Goal: Transaction & Acquisition: Purchase product/service

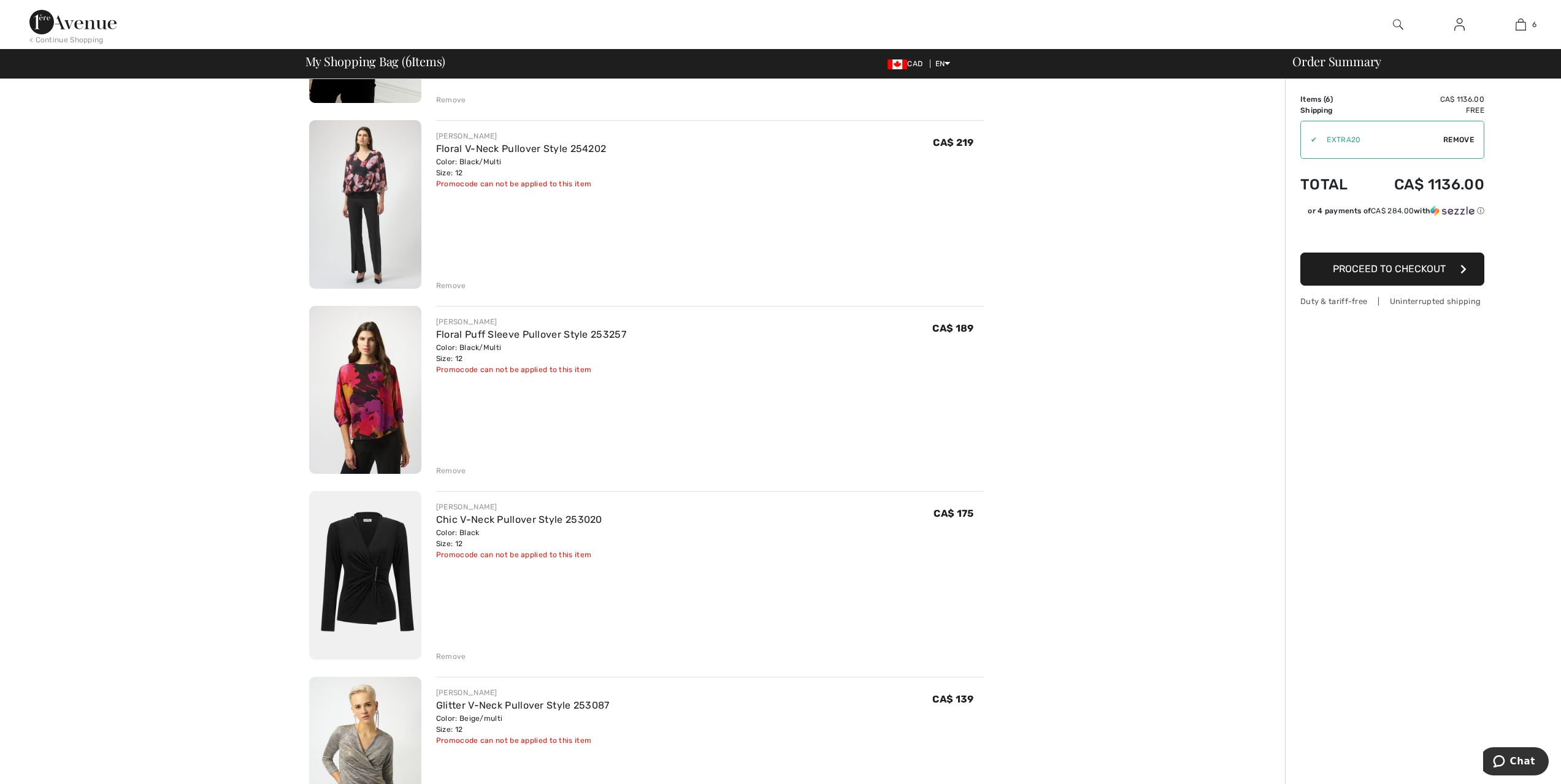
scroll to position [368, 0]
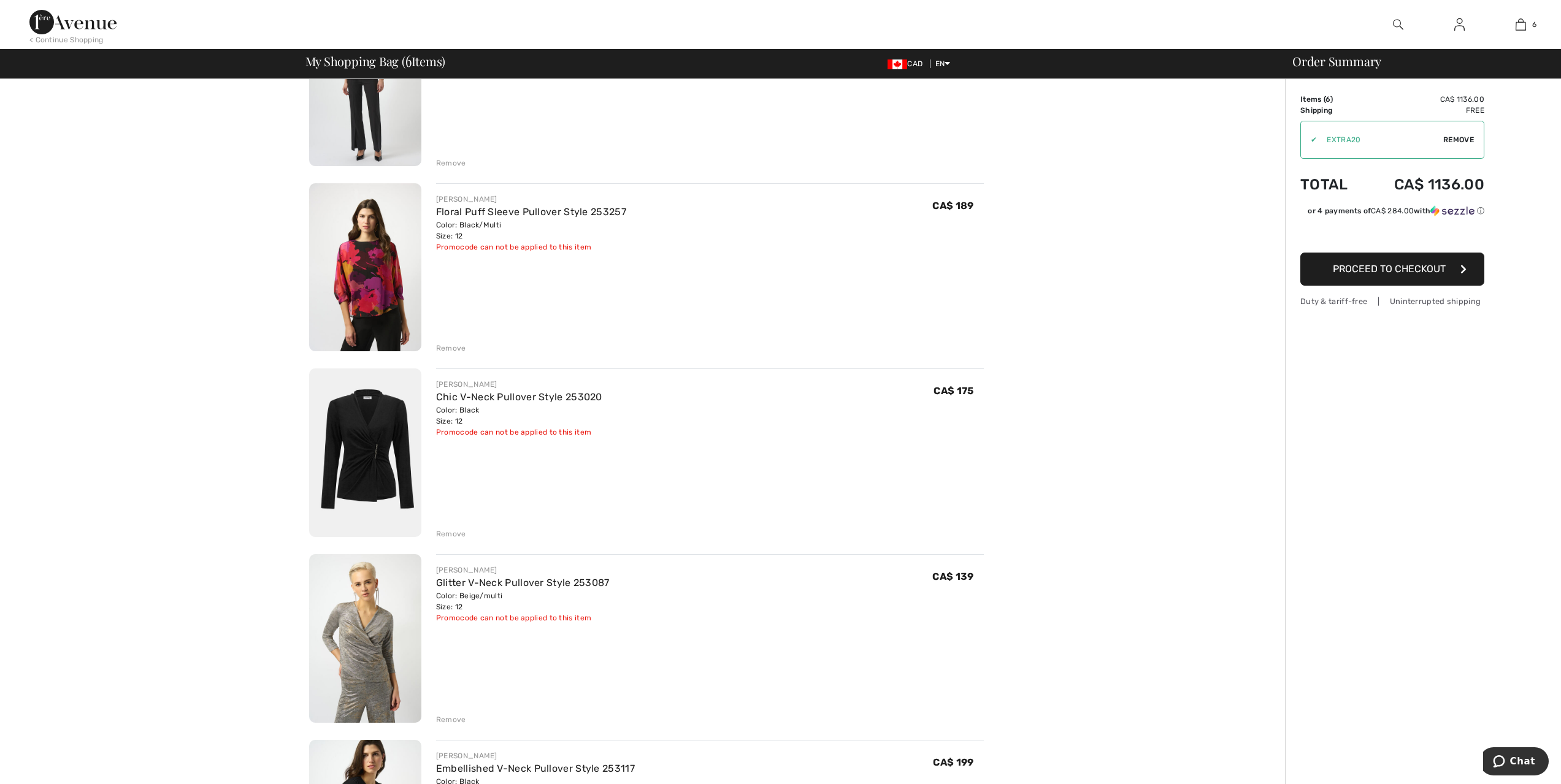
click at [462, 540] on div "Remove" at bounding box center [451, 534] width 30 height 11
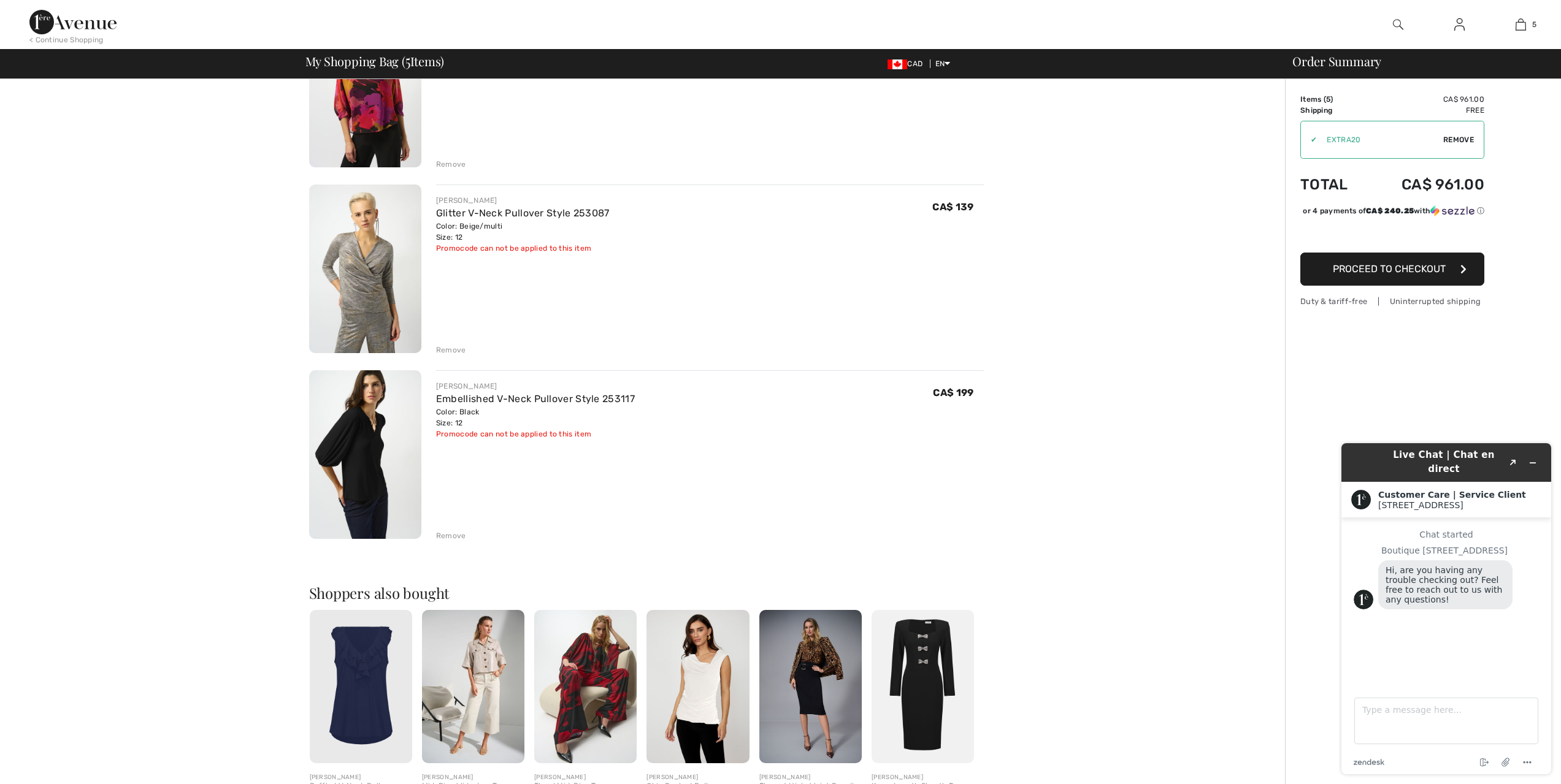
scroll to position [613, 0]
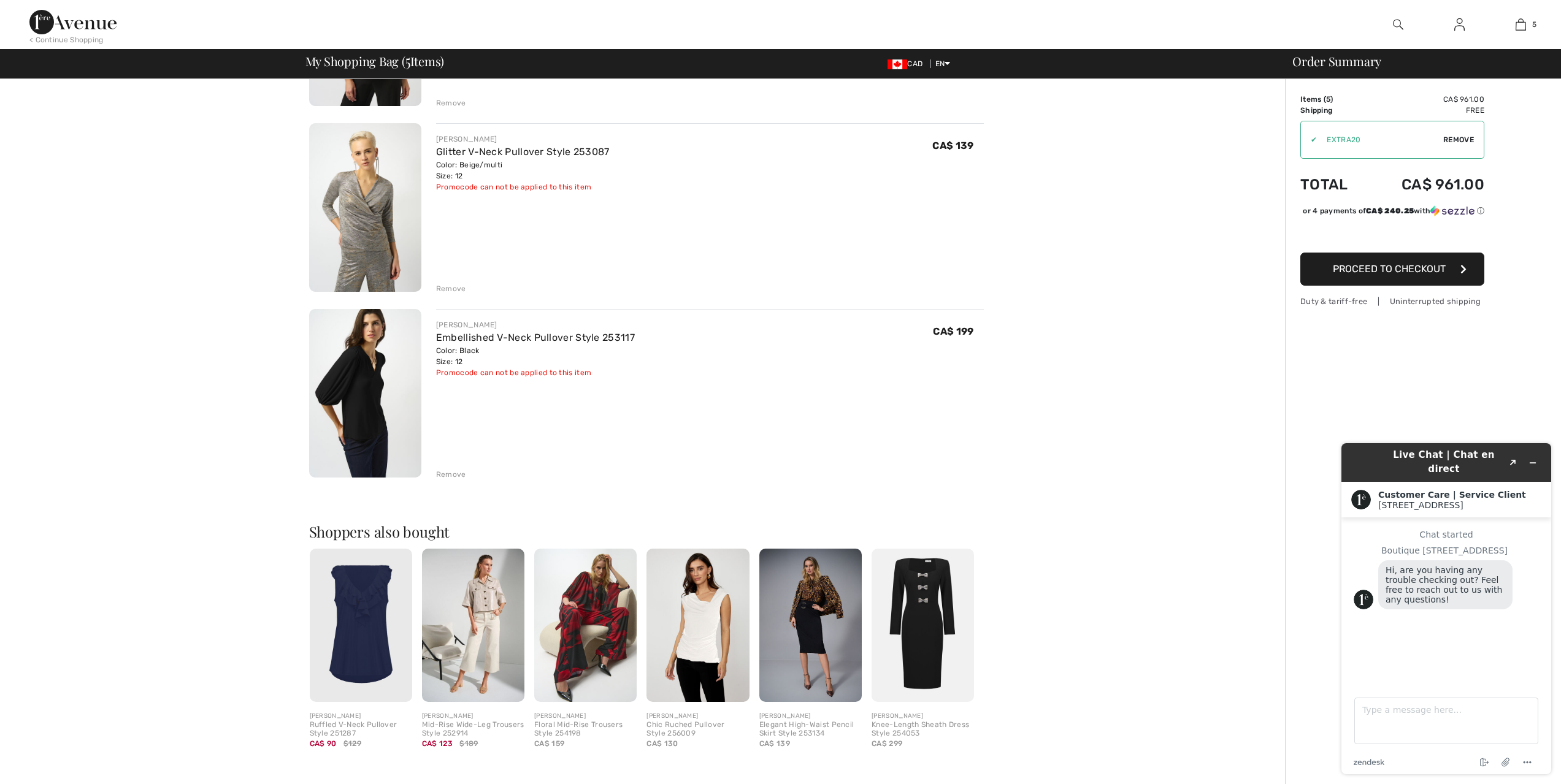
click at [350, 378] on img at bounding box center [365, 393] width 112 height 168
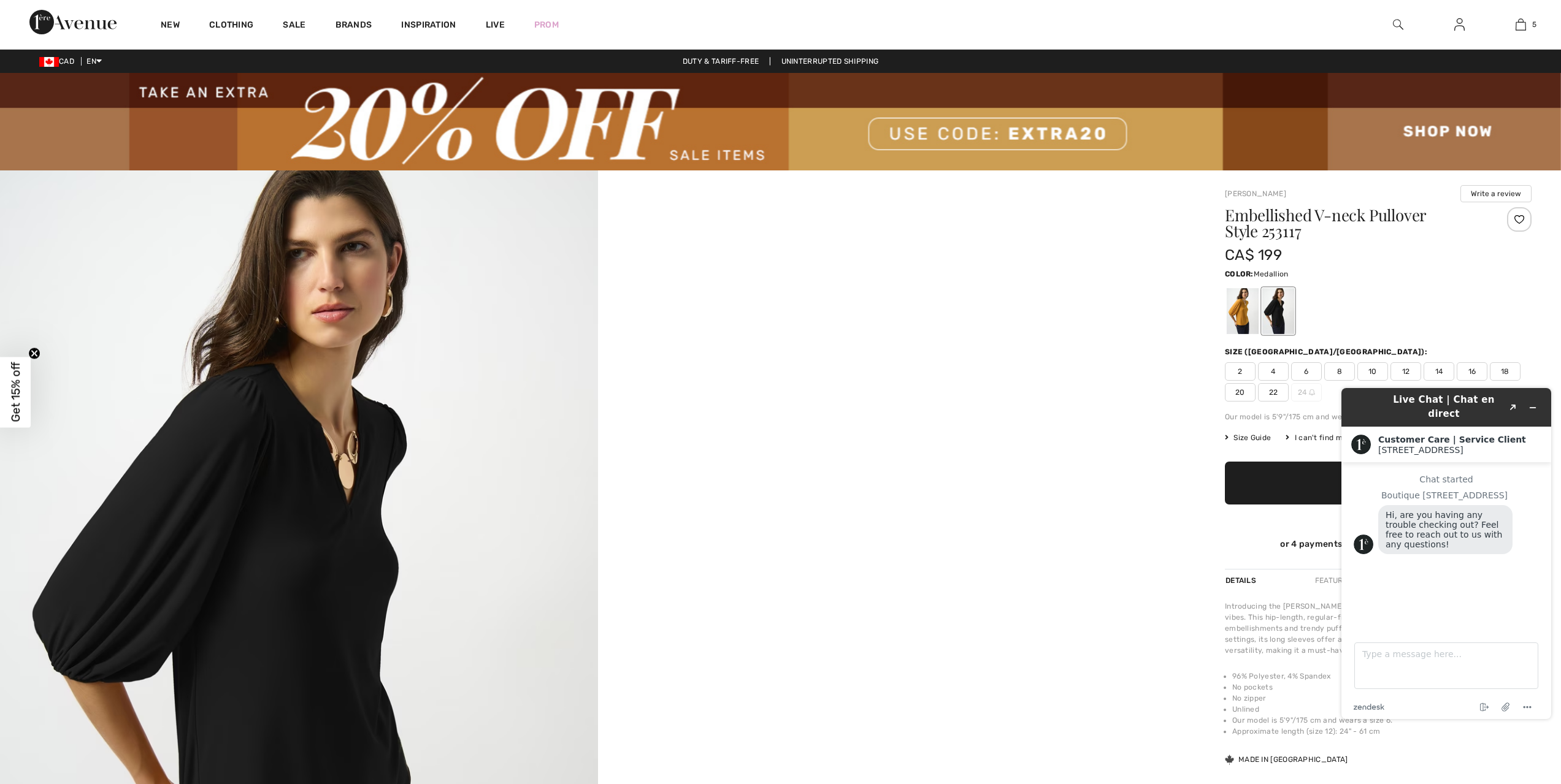
click at [1243, 310] on div at bounding box center [1243, 311] width 32 height 46
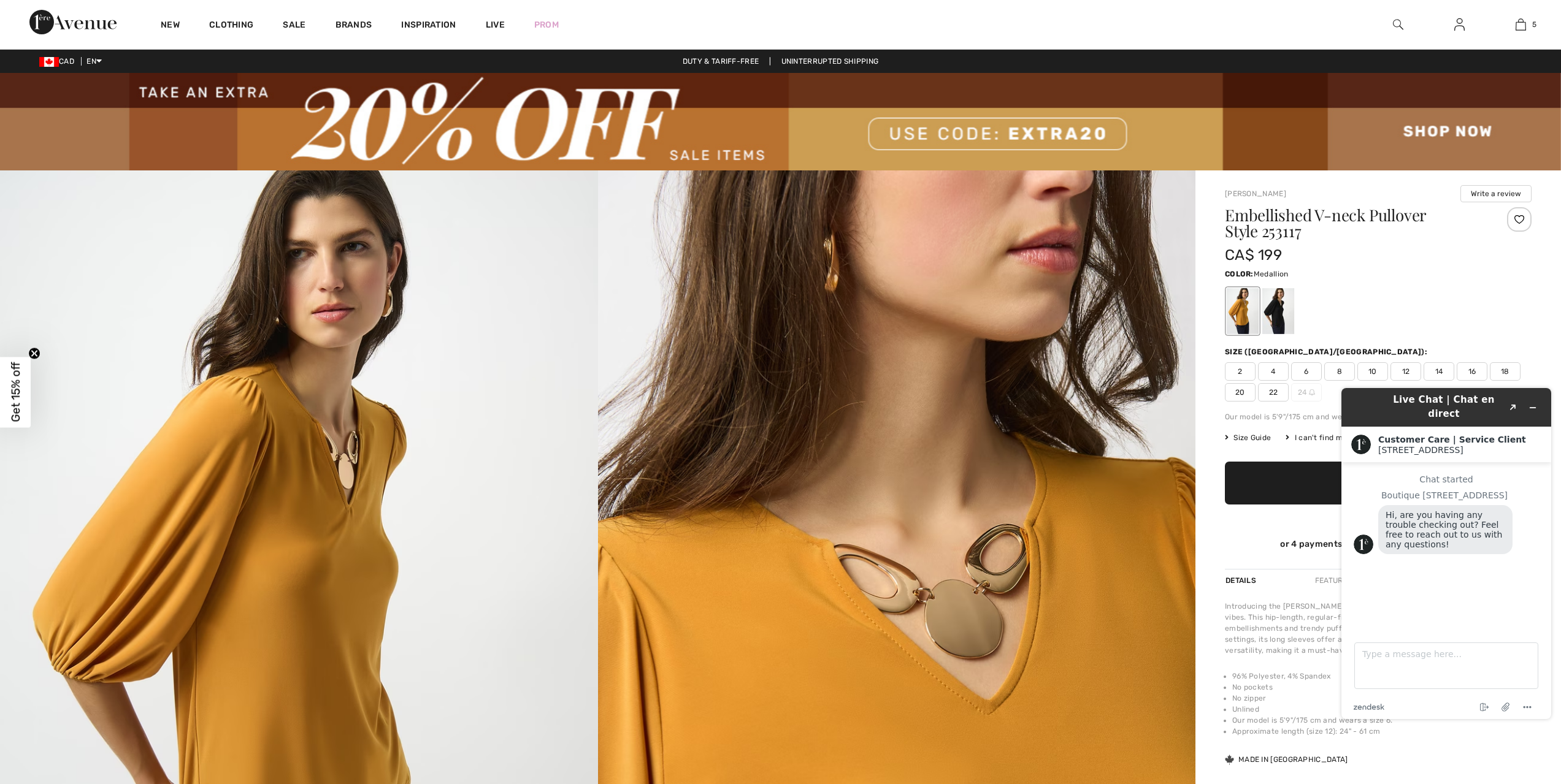
click at [1414, 370] on span "12" at bounding box center [1405, 371] width 30 height 18
click at [1273, 475] on span "✔ Added to Bag Add to Bag" at bounding box center [1378, 483] width 307 height 43
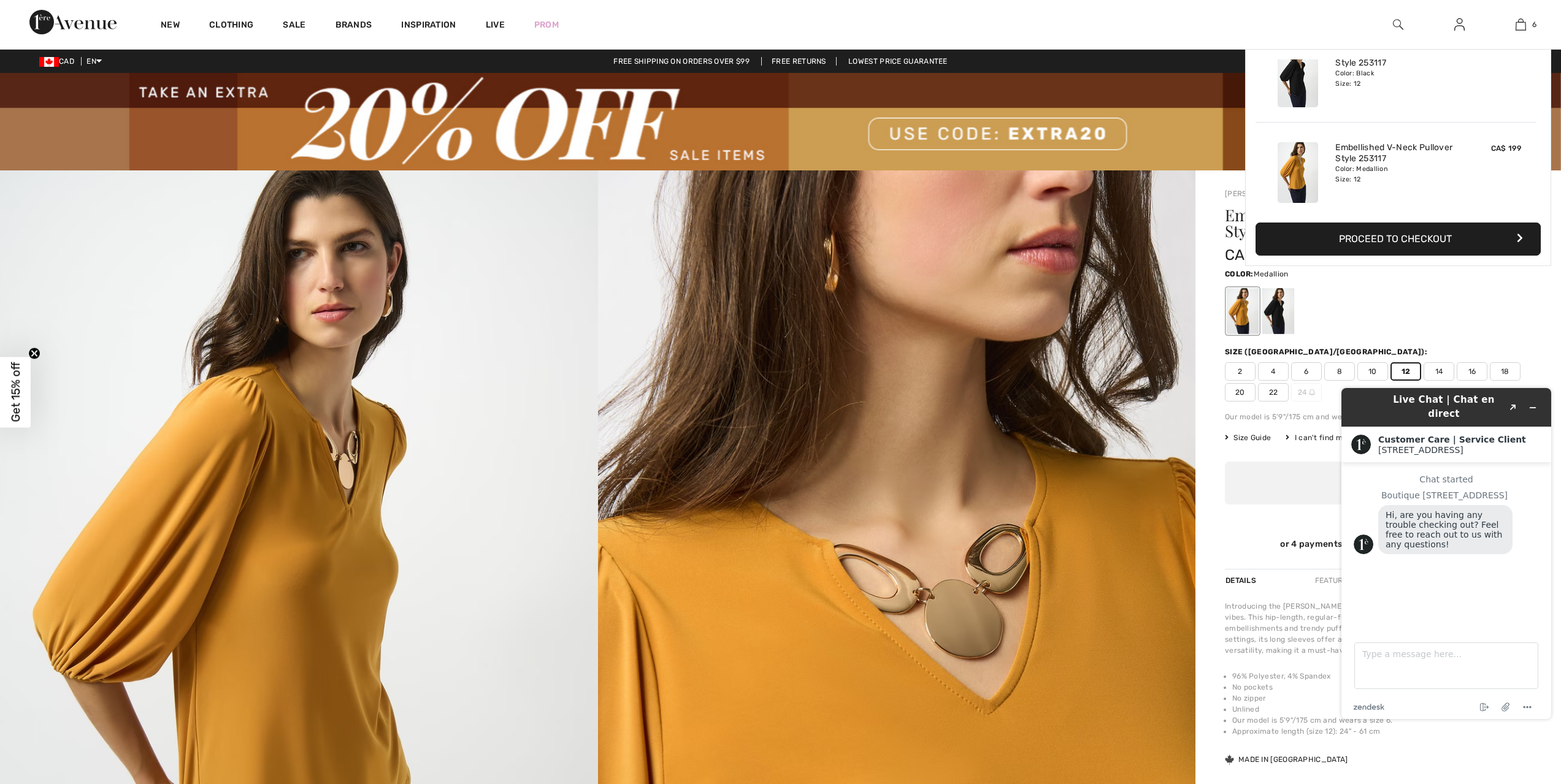
scroll to position [446, 0]
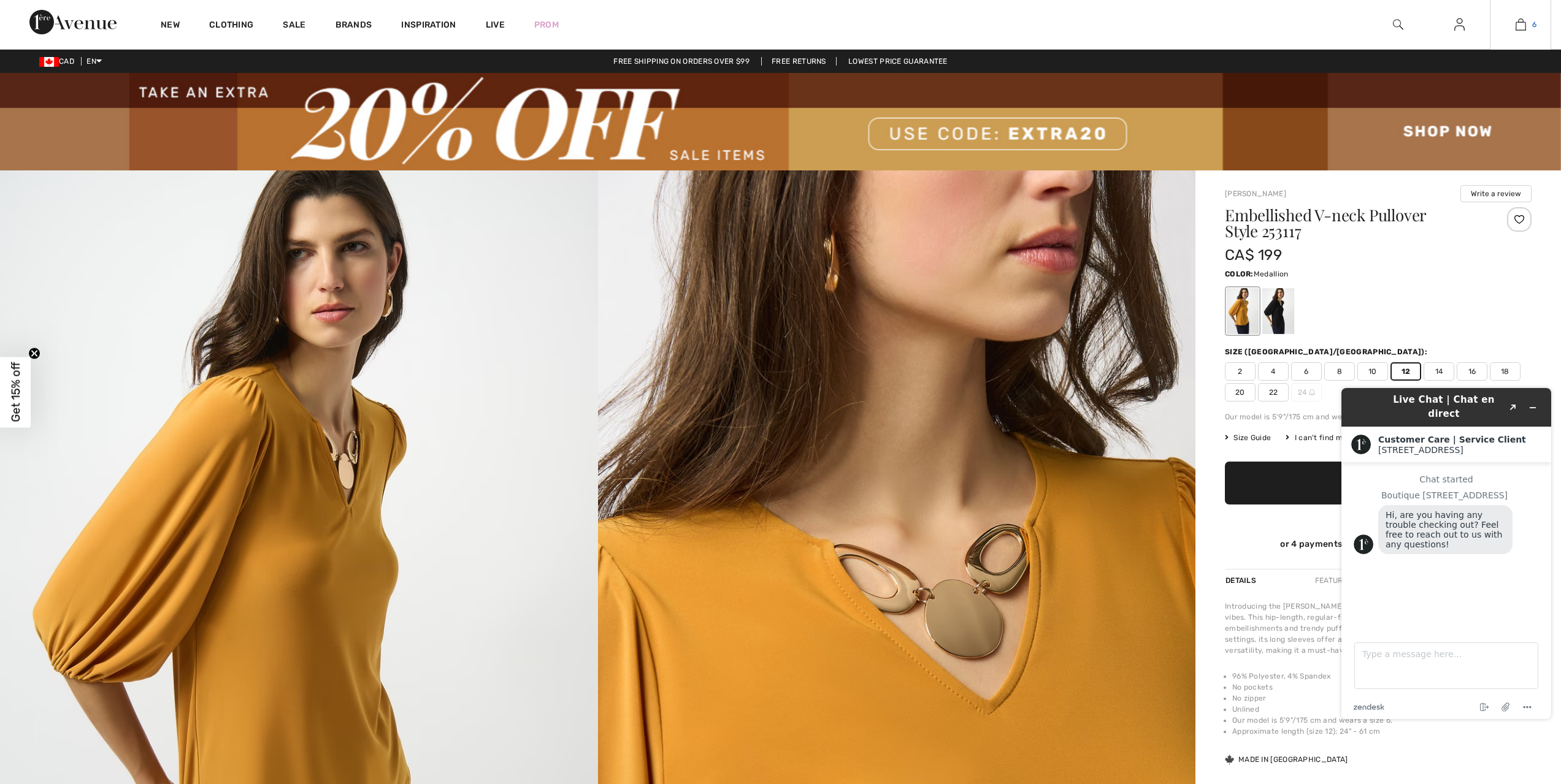
click at [1521, 22] on img at bounding box center [1521, 24] width 10 height 15
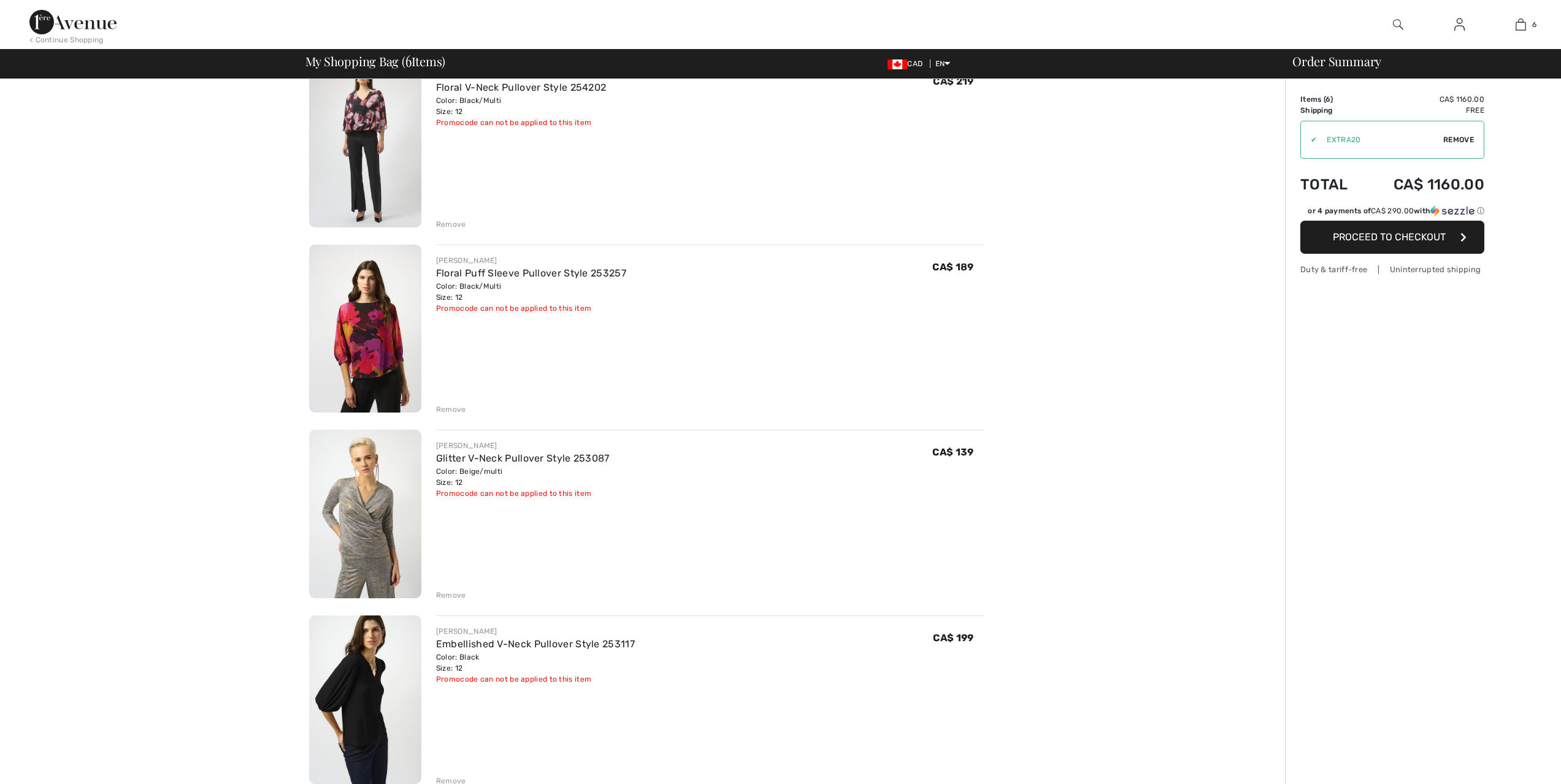
scroll to position [613, 0]
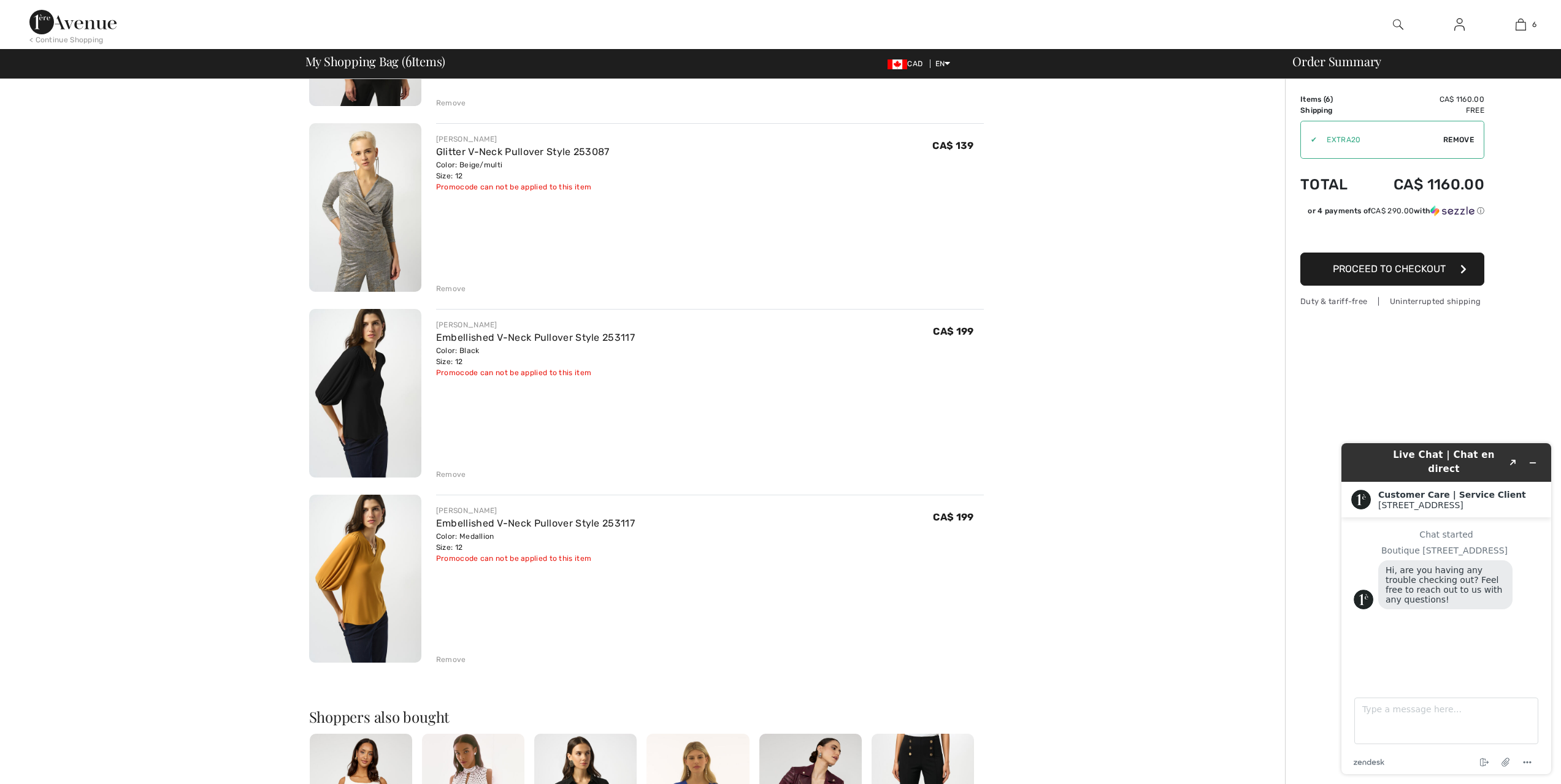
click at [446, 480] on div "Remove" at bounding box center [710, 473] width 548 height 14
click at [446, 480] on div "Remove" at bounding box center [451, 474] width 30 height 11
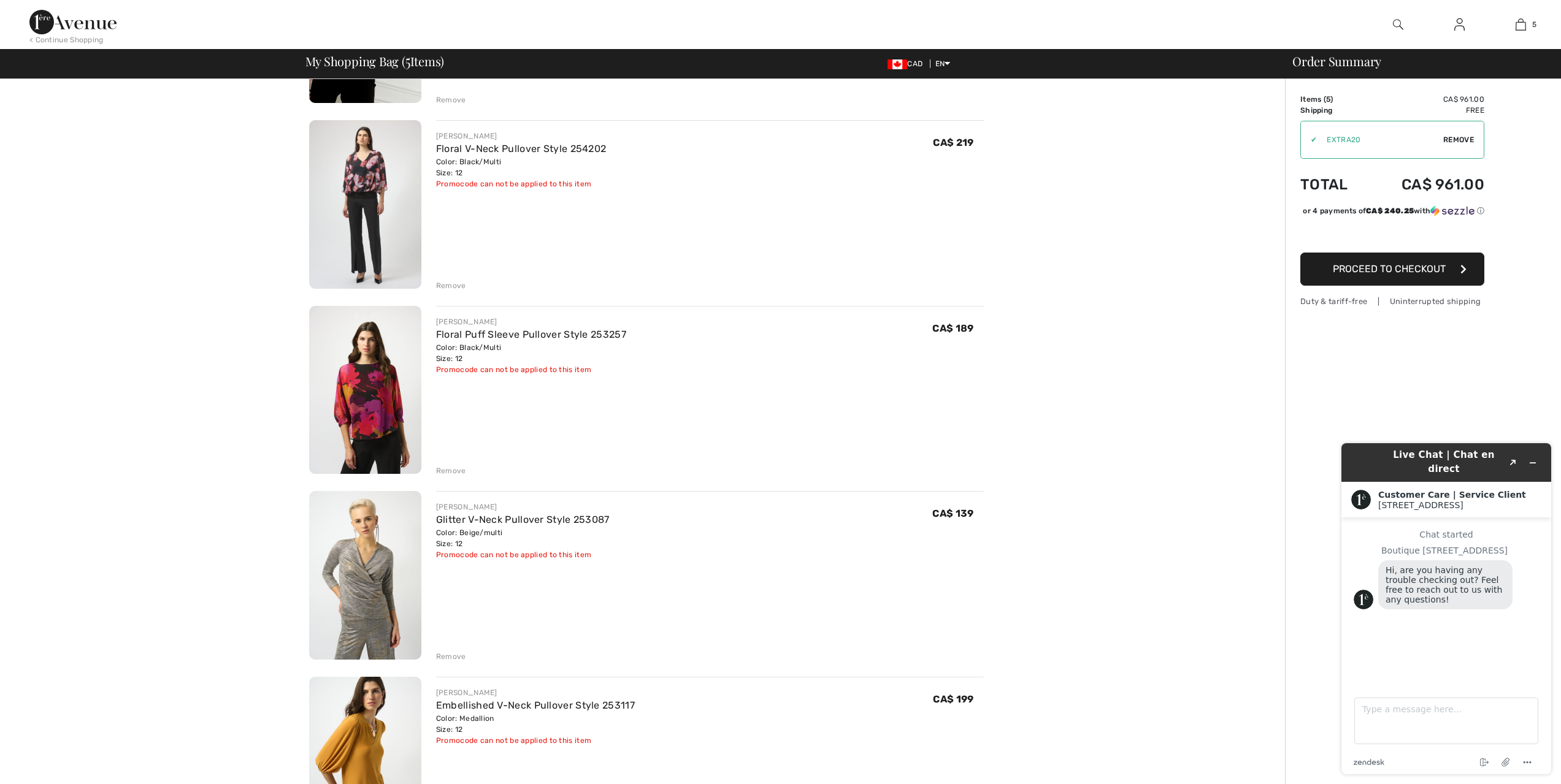
scroll to position [0, 0]
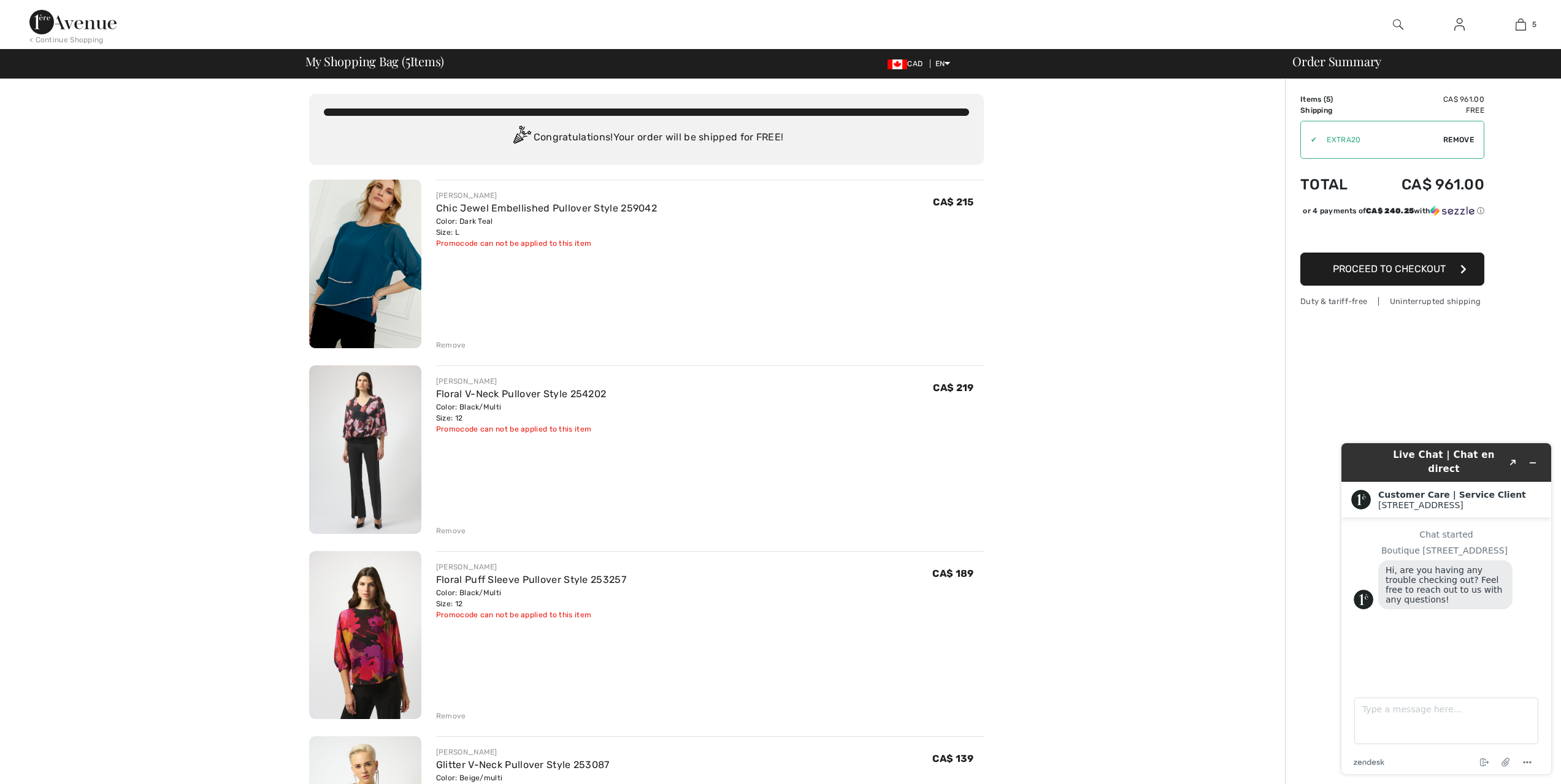
click at [372, 260] on img at bounding box center [365, 264] width 112 height 168
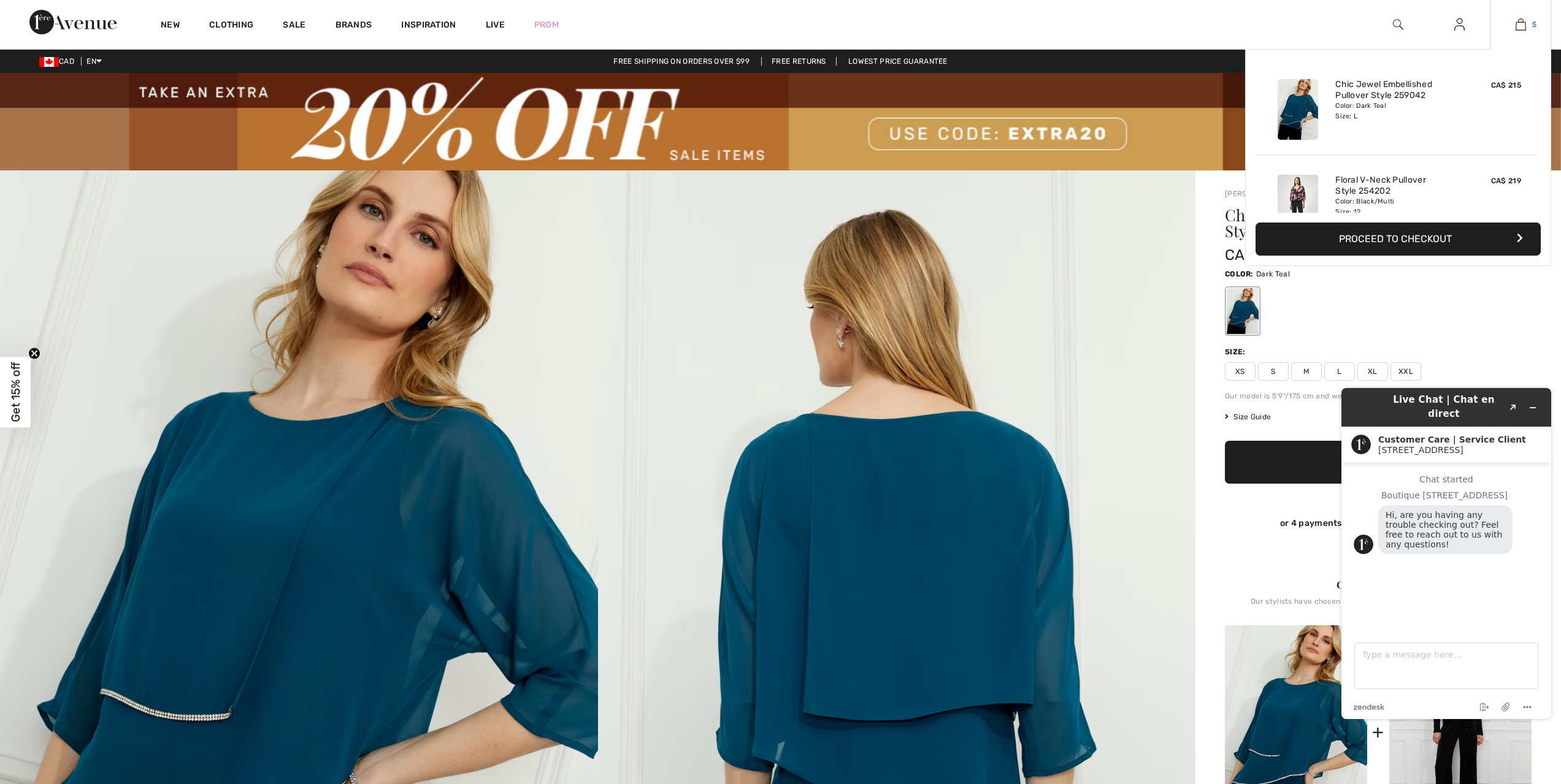
click at [1524, 21] on img at bounding box center [1521, 24] width 10 height 15
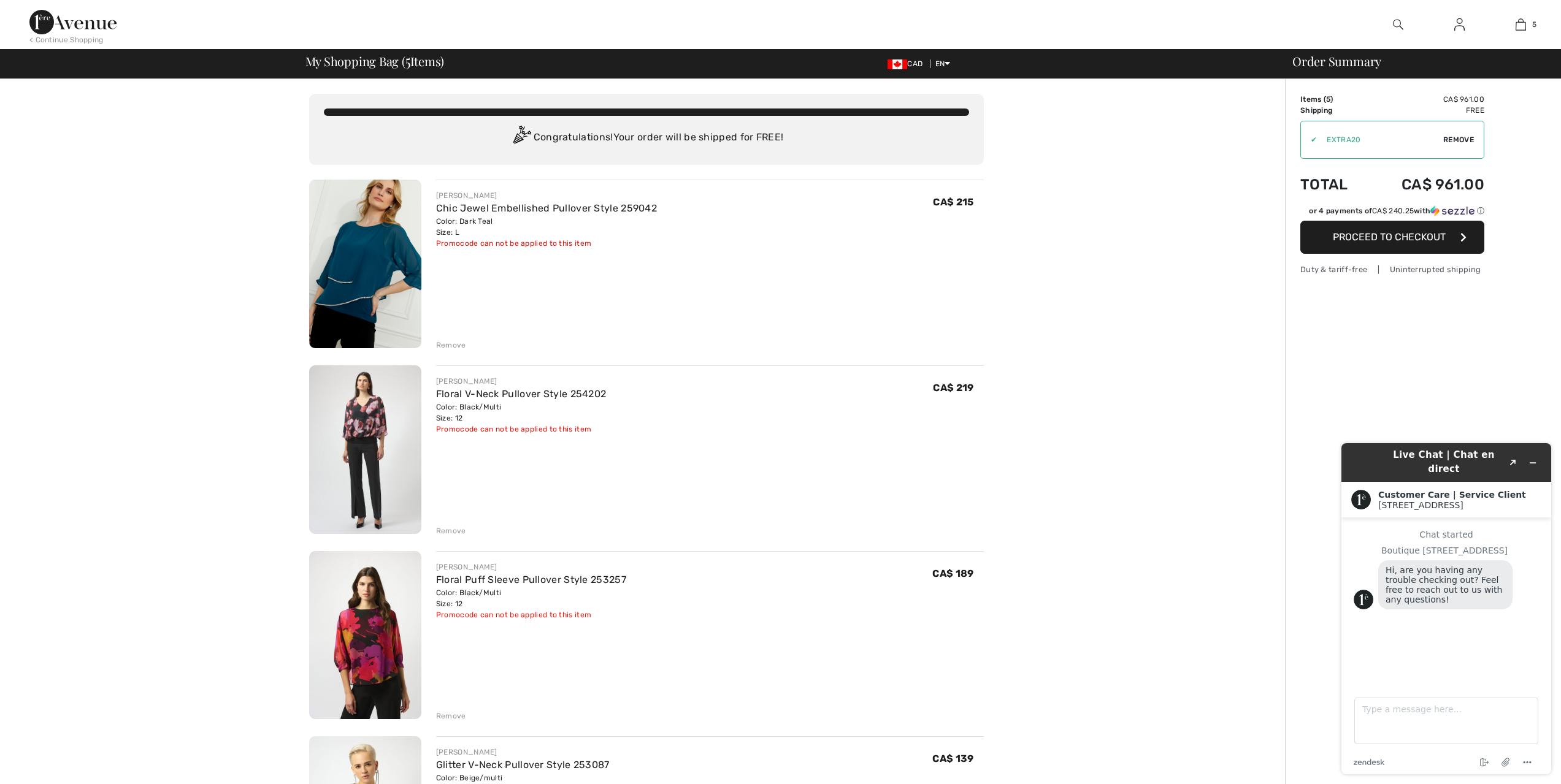
click at [358, 428] on img at bounding box center [365, 450] width 112 height 168
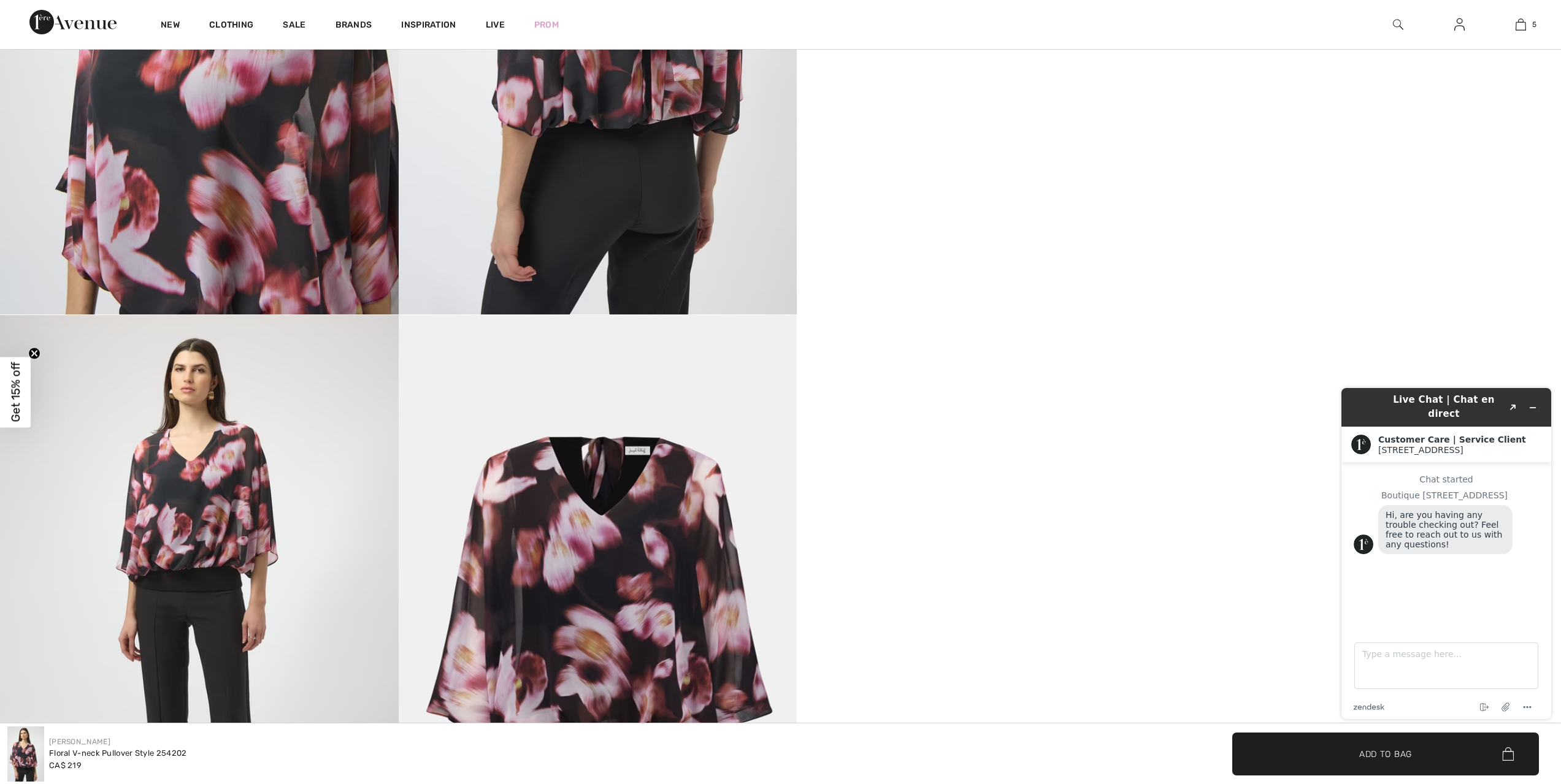
scroll to position [1655, 0]
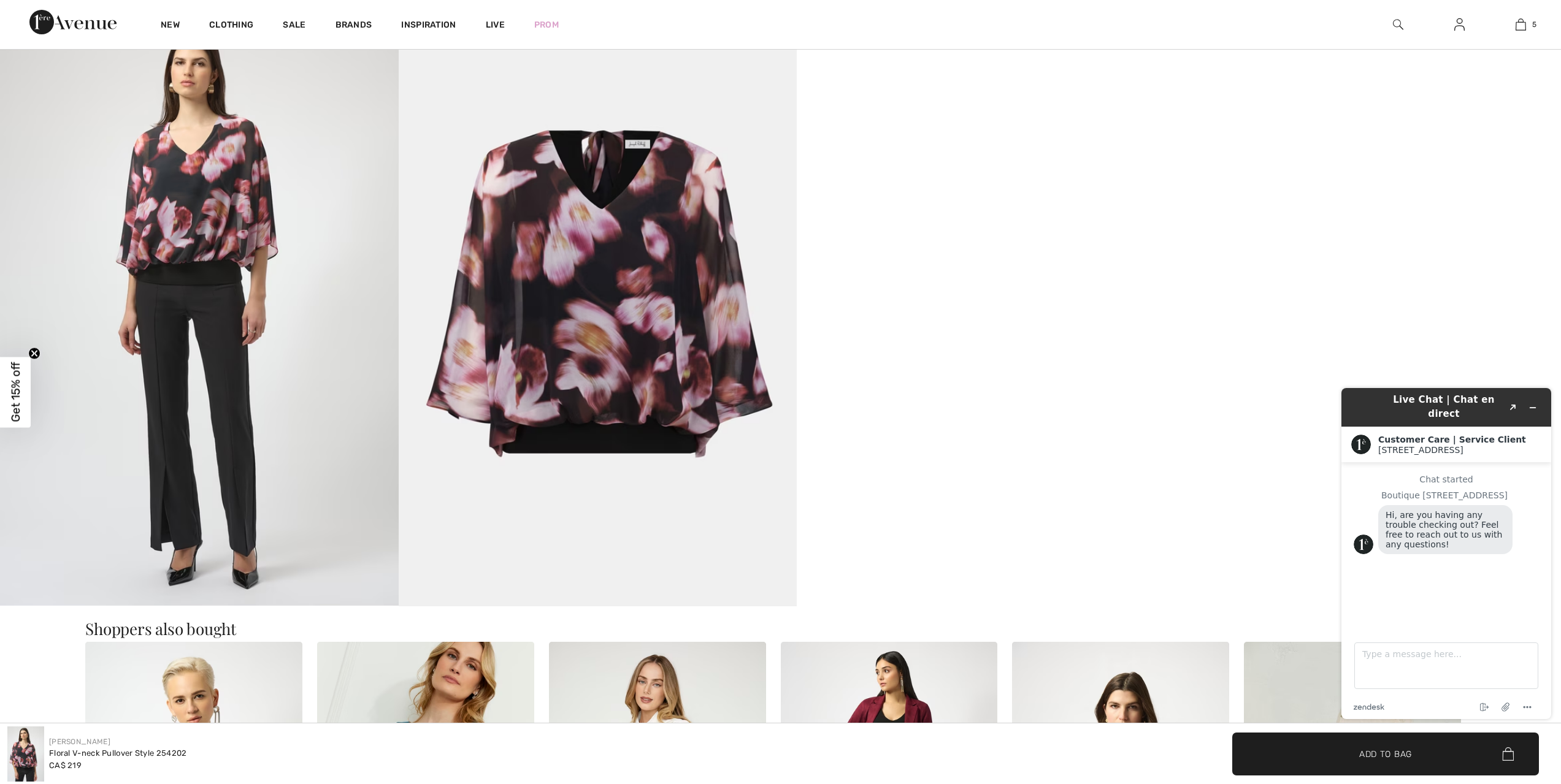
click at [533, 356] on img at bounding box center [598, 307] width 399 height 597
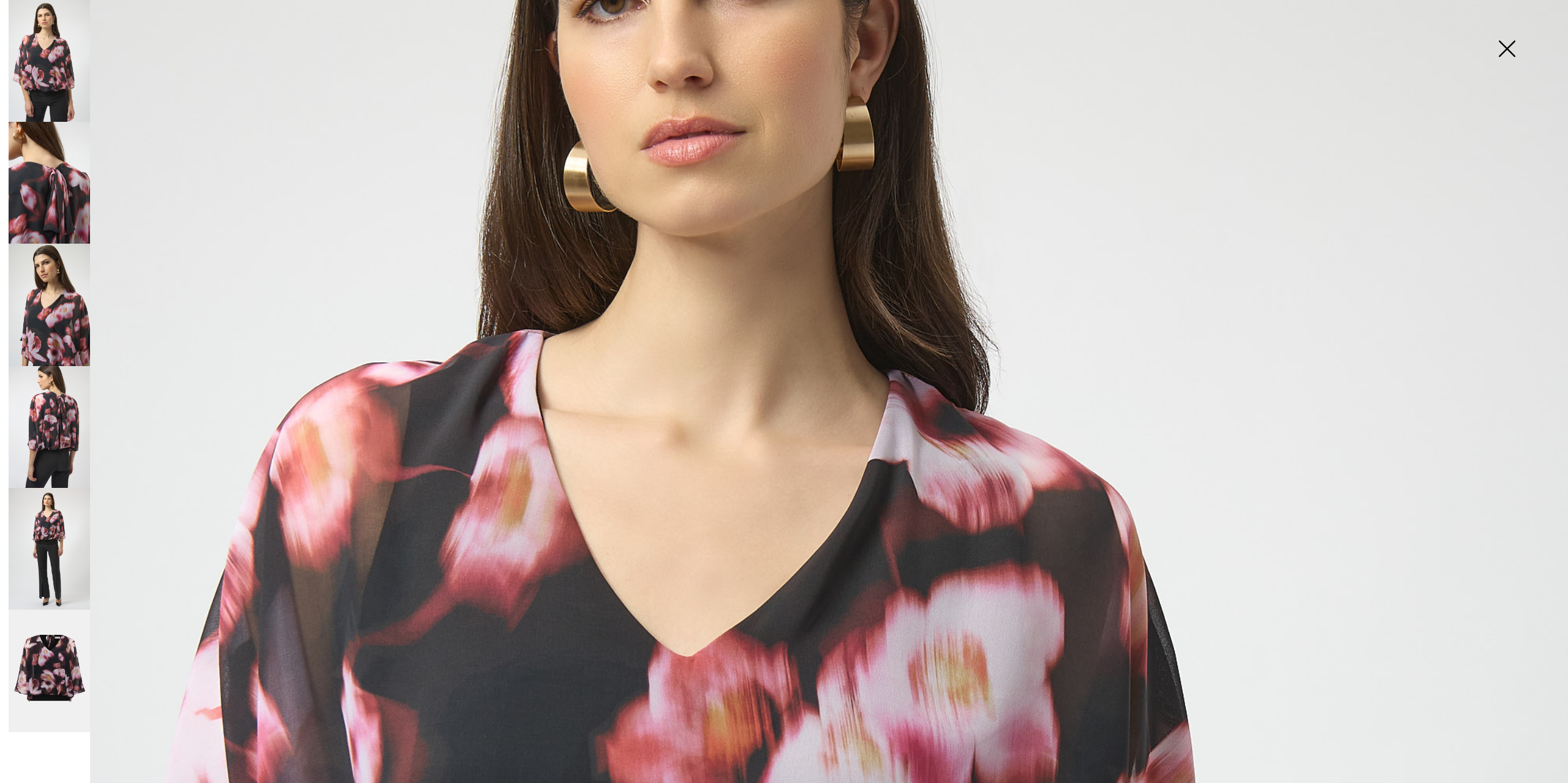
scroll to position [245, 0]
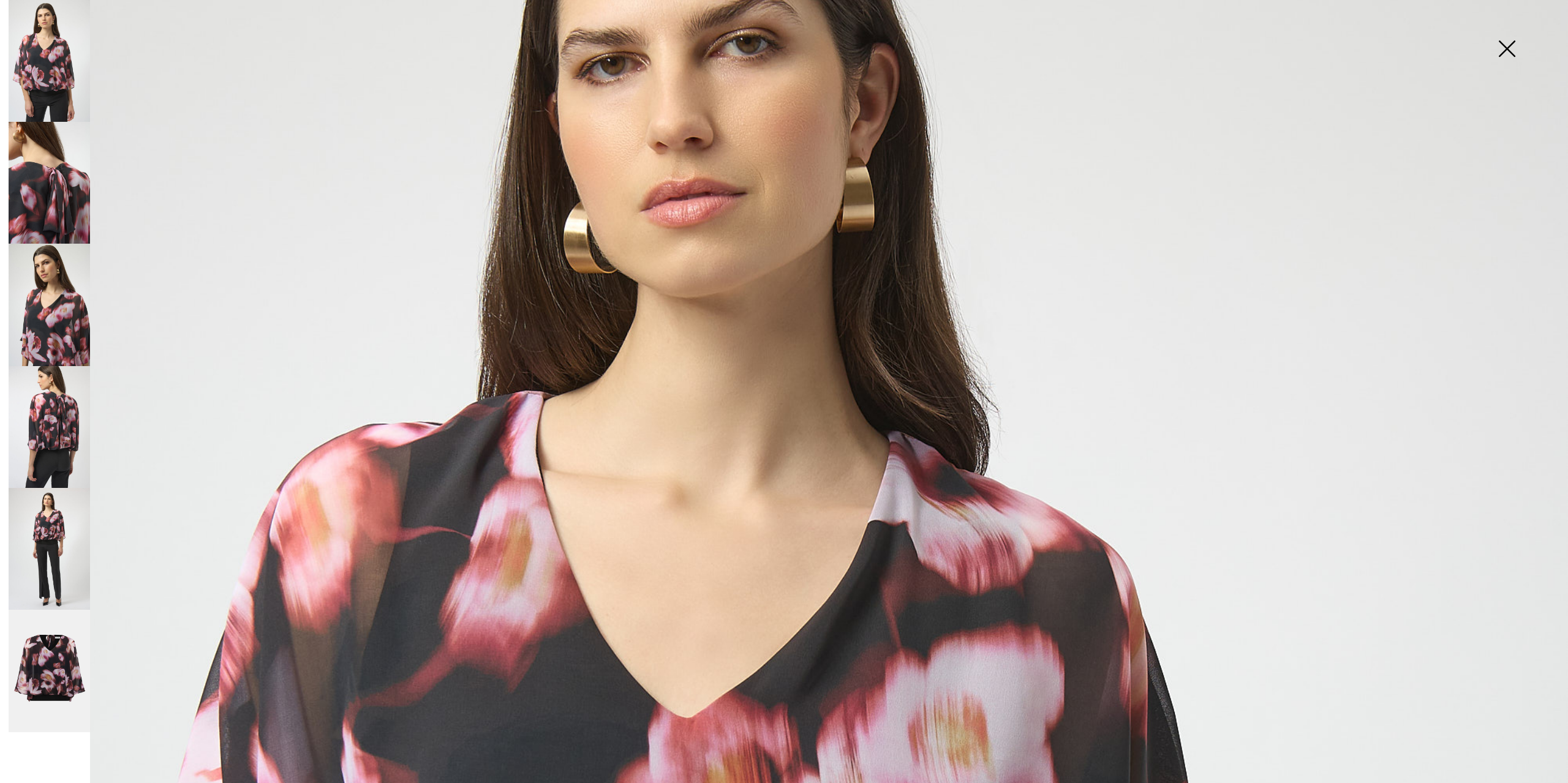
click at [1506, 41] on img at bounding box center [1506, 49] width 62 height 63
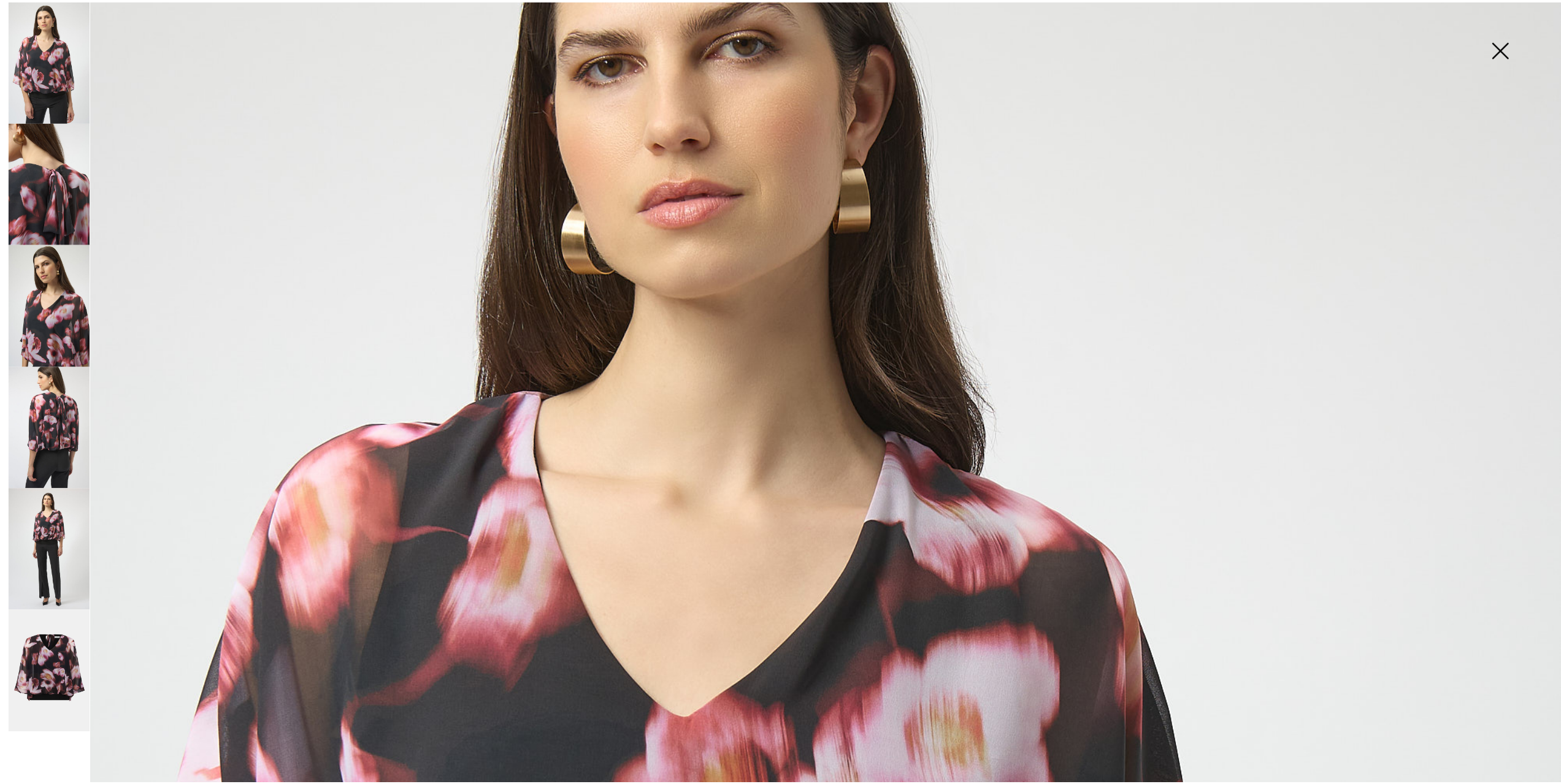
scroll to position [1655, 0]
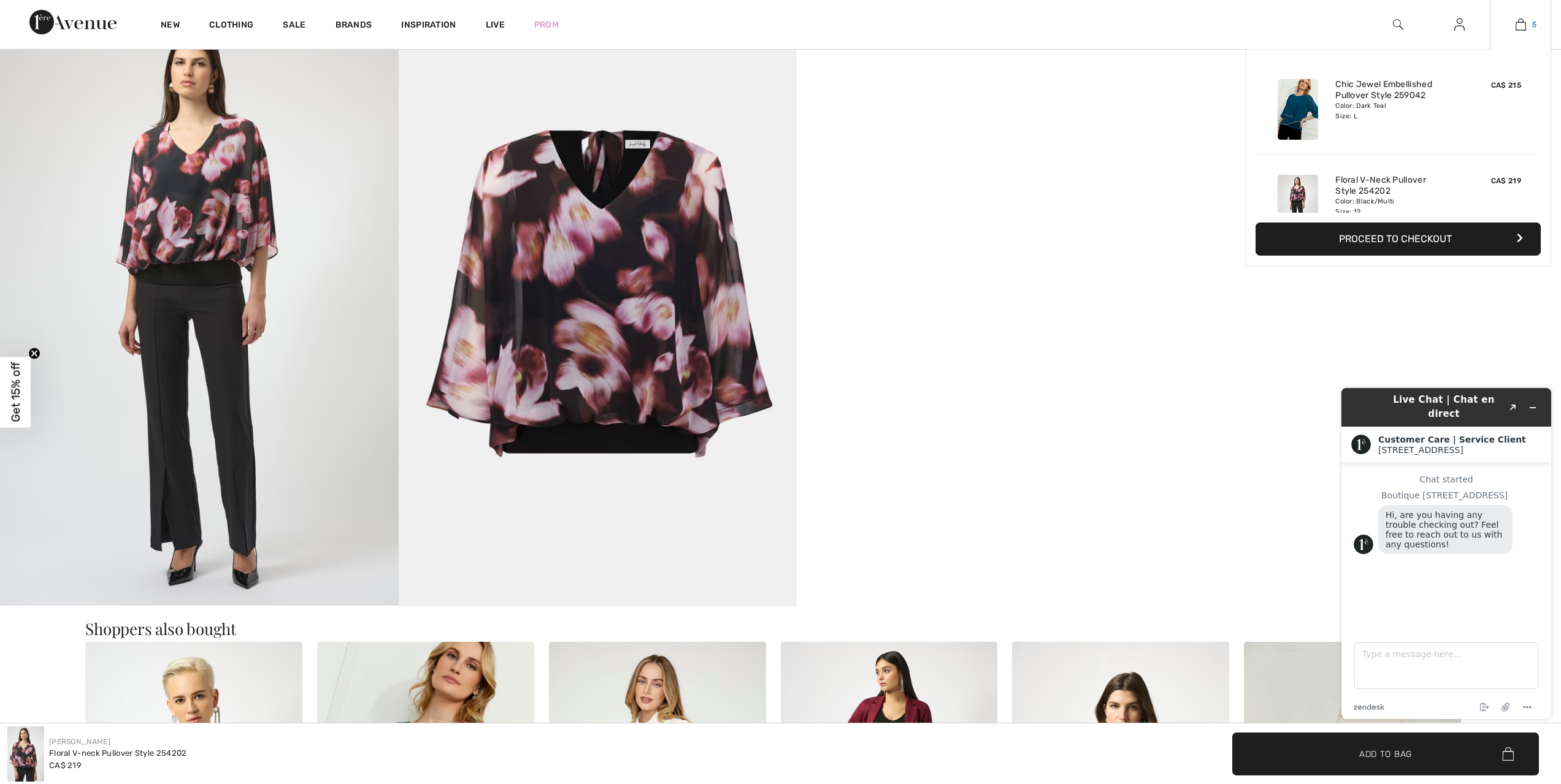
click at [1520, 17] on img at bounding box center [1521, 24] width 10 height 15
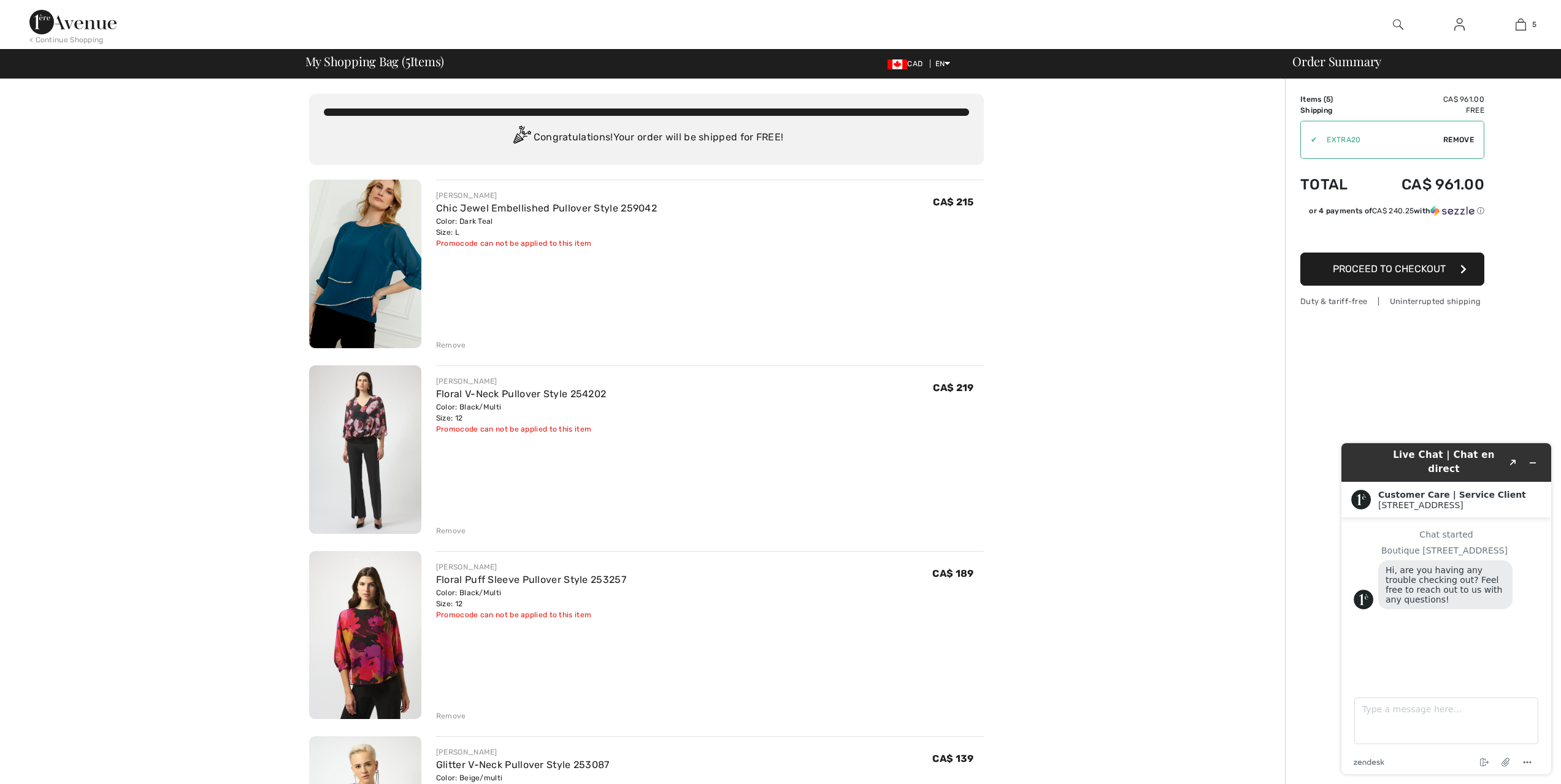
click at [448, 349] on div "Remove" at bounding box center [451, 345] width 30 height 11
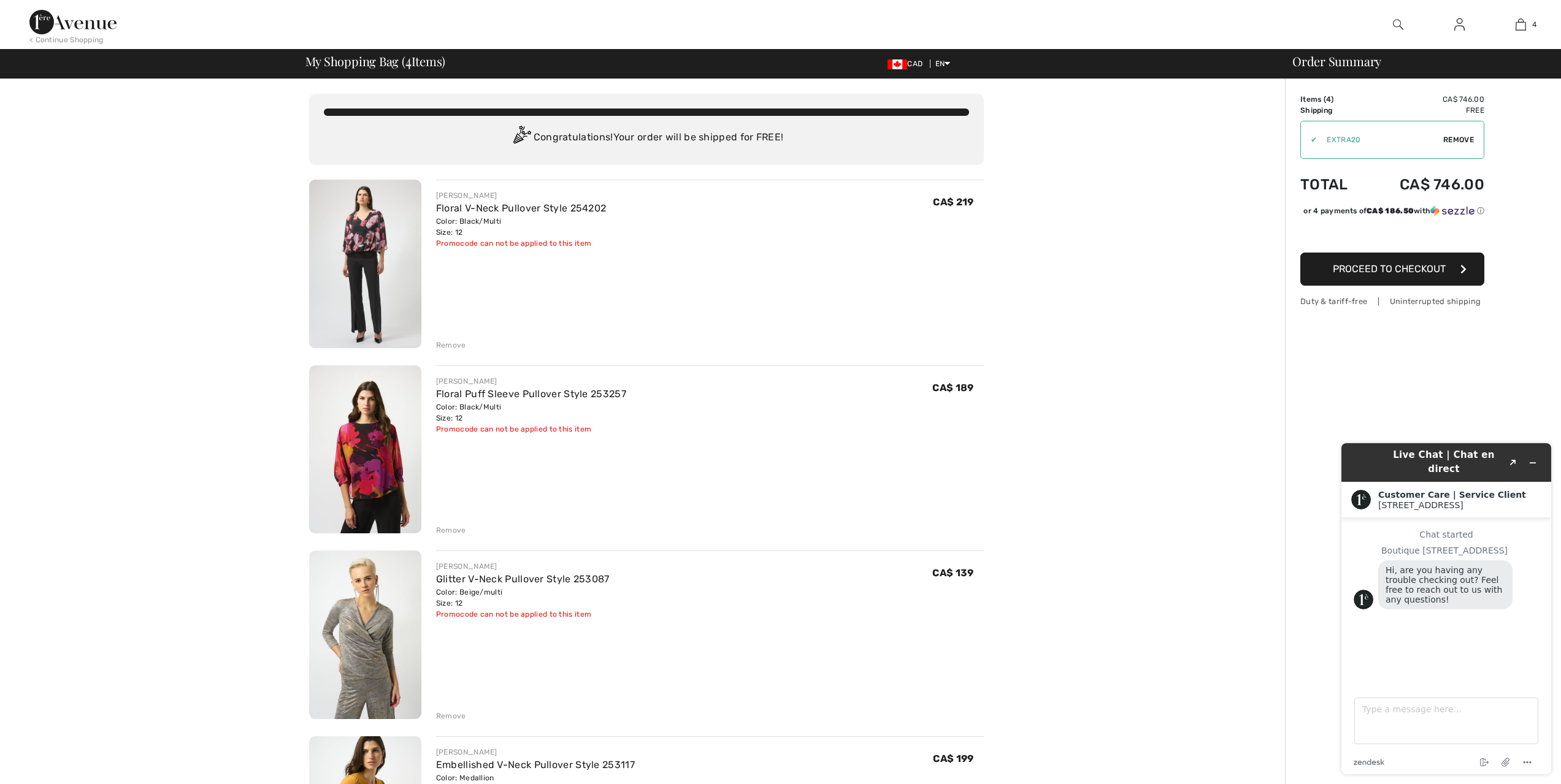
click at [355, 457] on img at bounding box center [365, 450] width 112 height 168
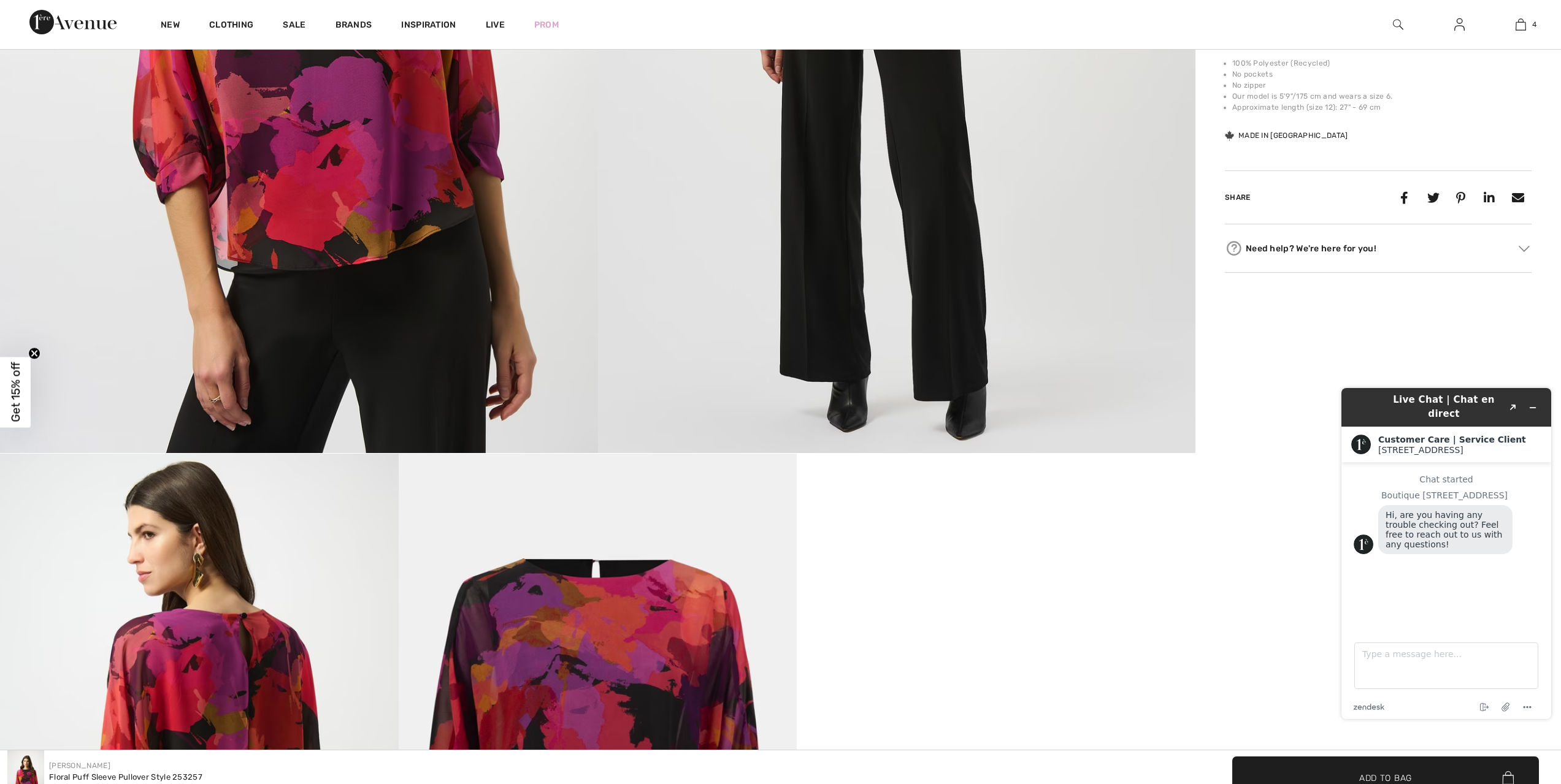
scroll to position [122, 0]
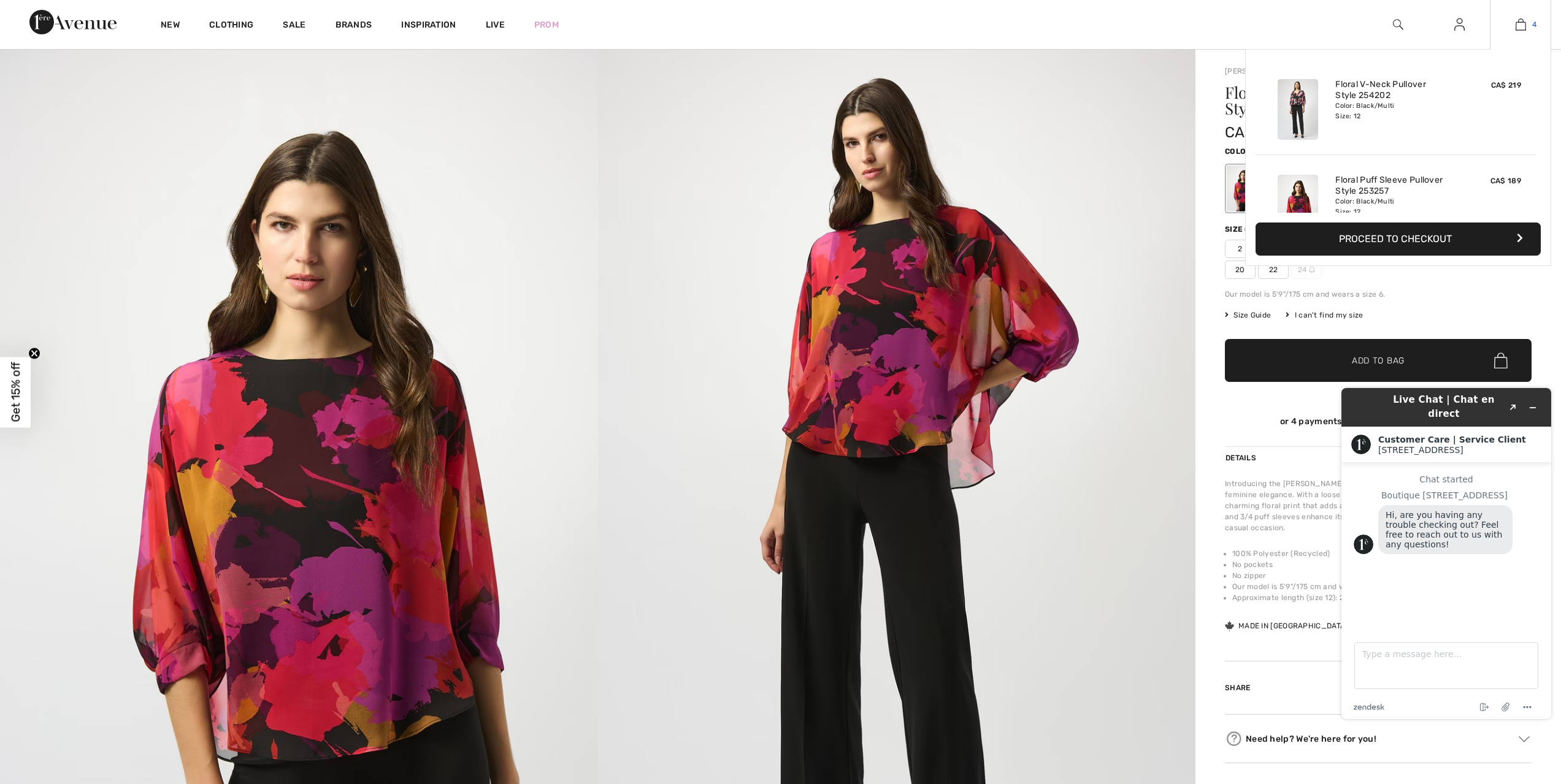
click at [1520, 19] on img at bounding box center [1521, 24] width 10 height 15
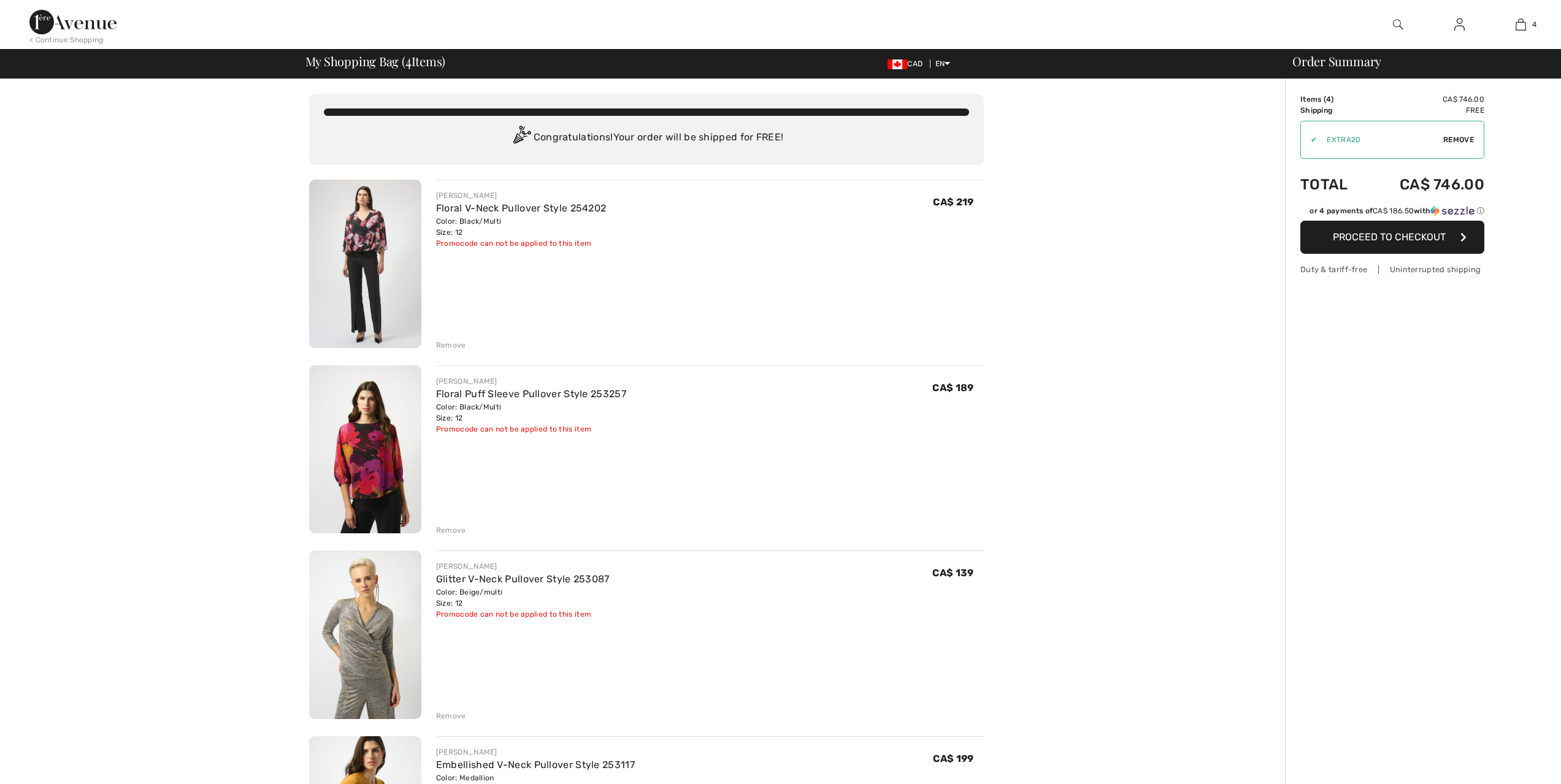
checkbox input "true"
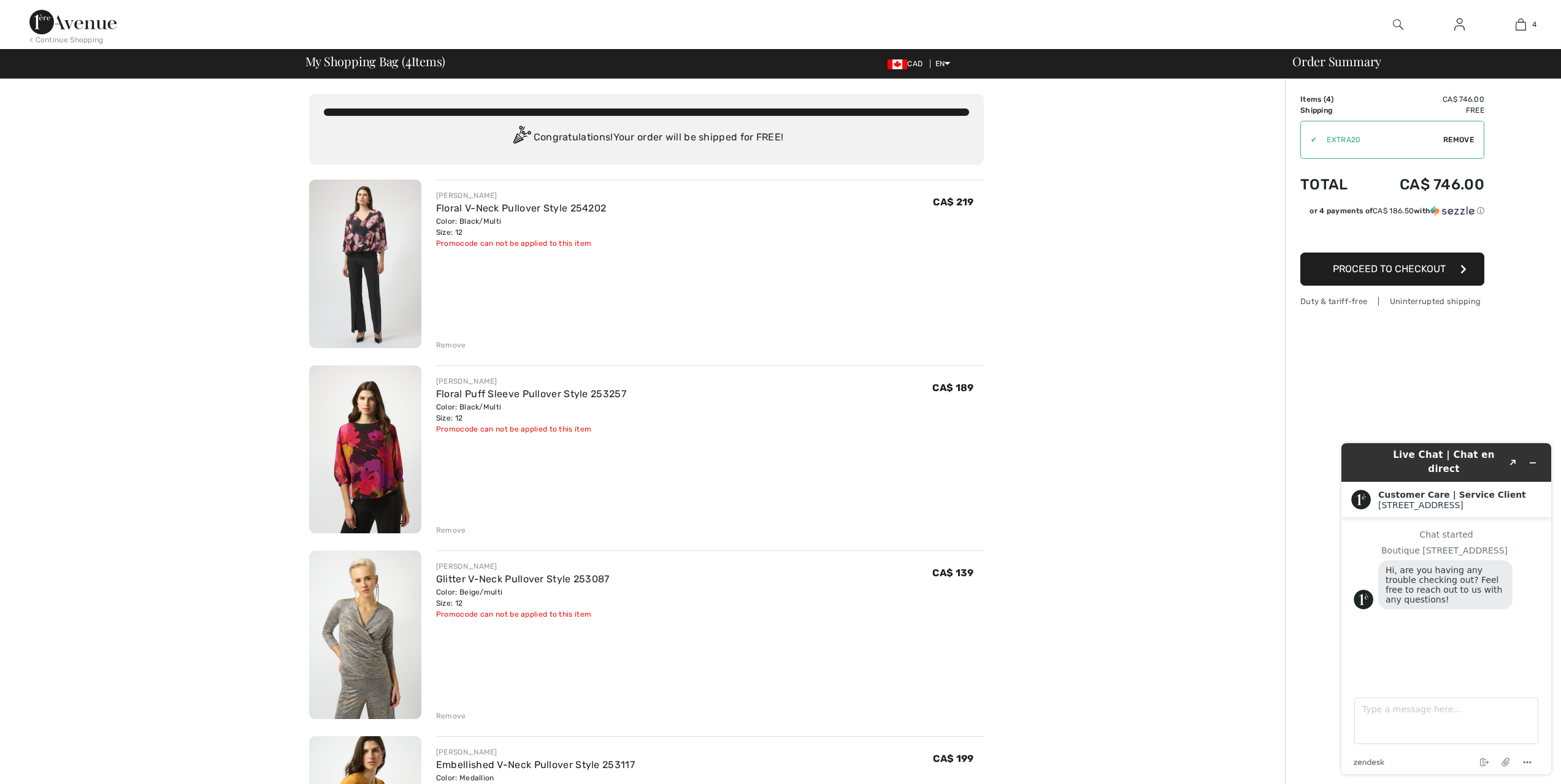
click at [452, 722] on div "Remove" at bounding box center [451, 716] width 30 height 11
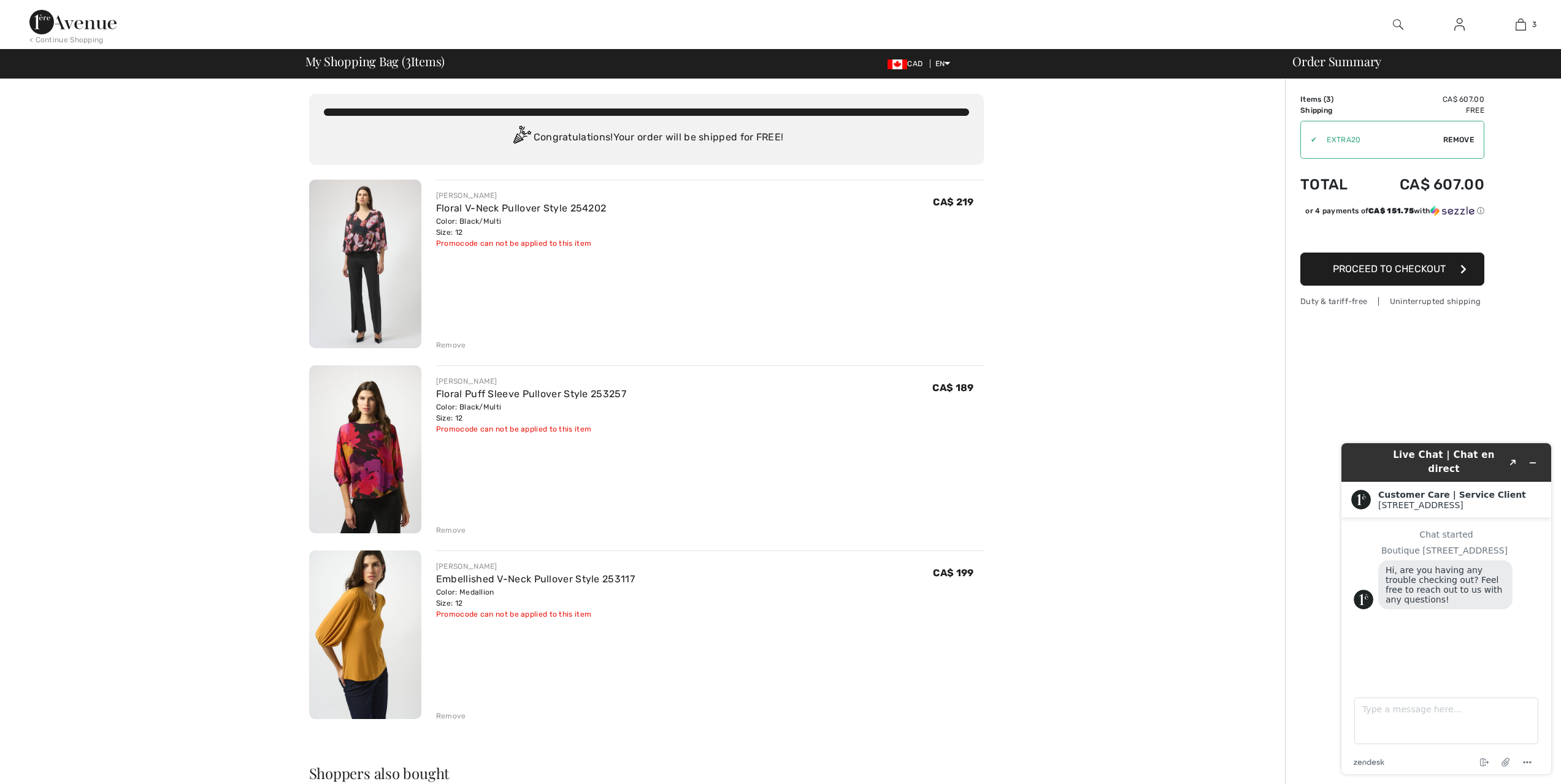
click at [355, 642] on img at bounding box center [365, 635] width 112 height 168
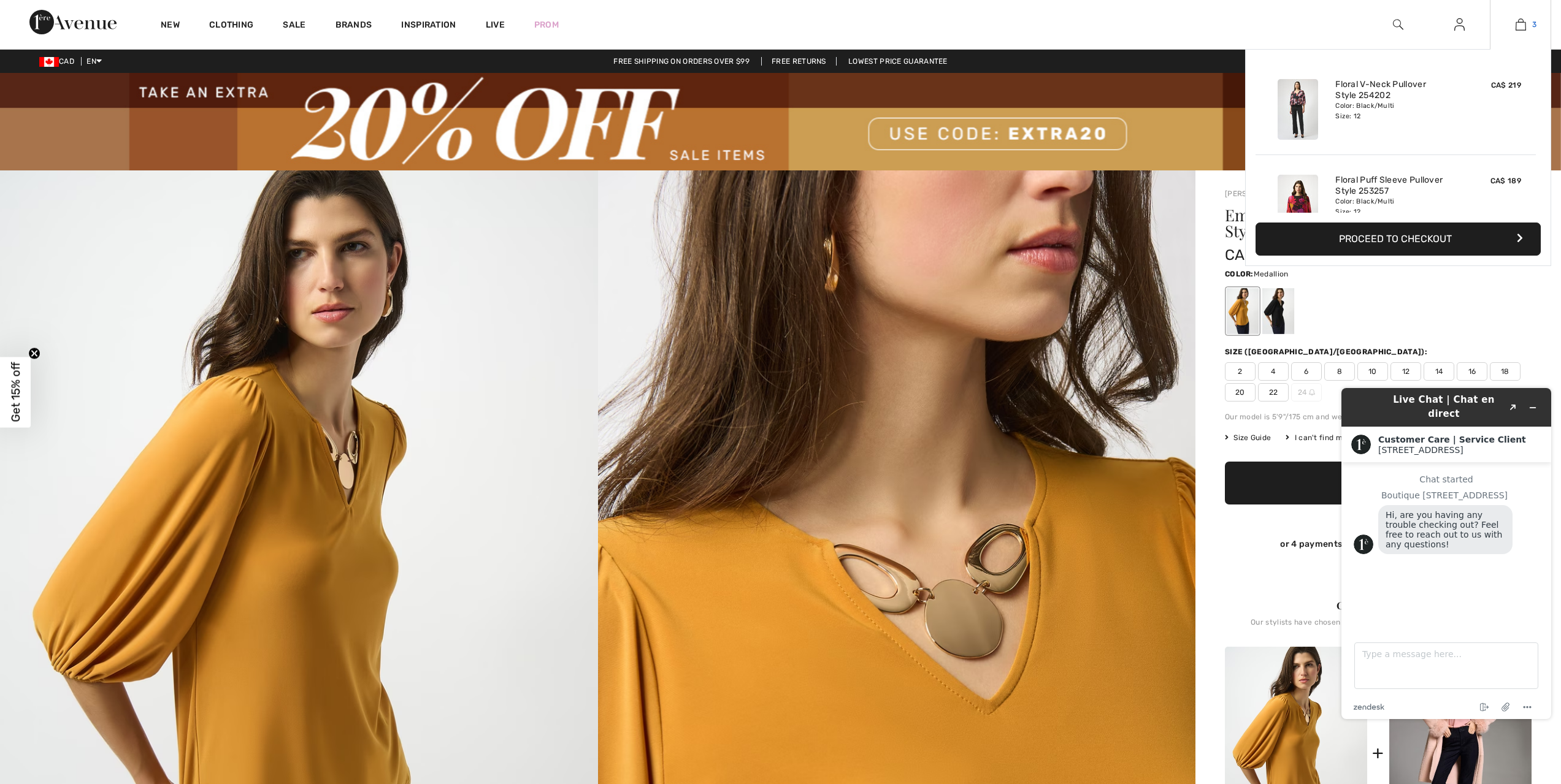
click at [1522, 19] on img at bounding box center [1521, 24] width 10 height 15
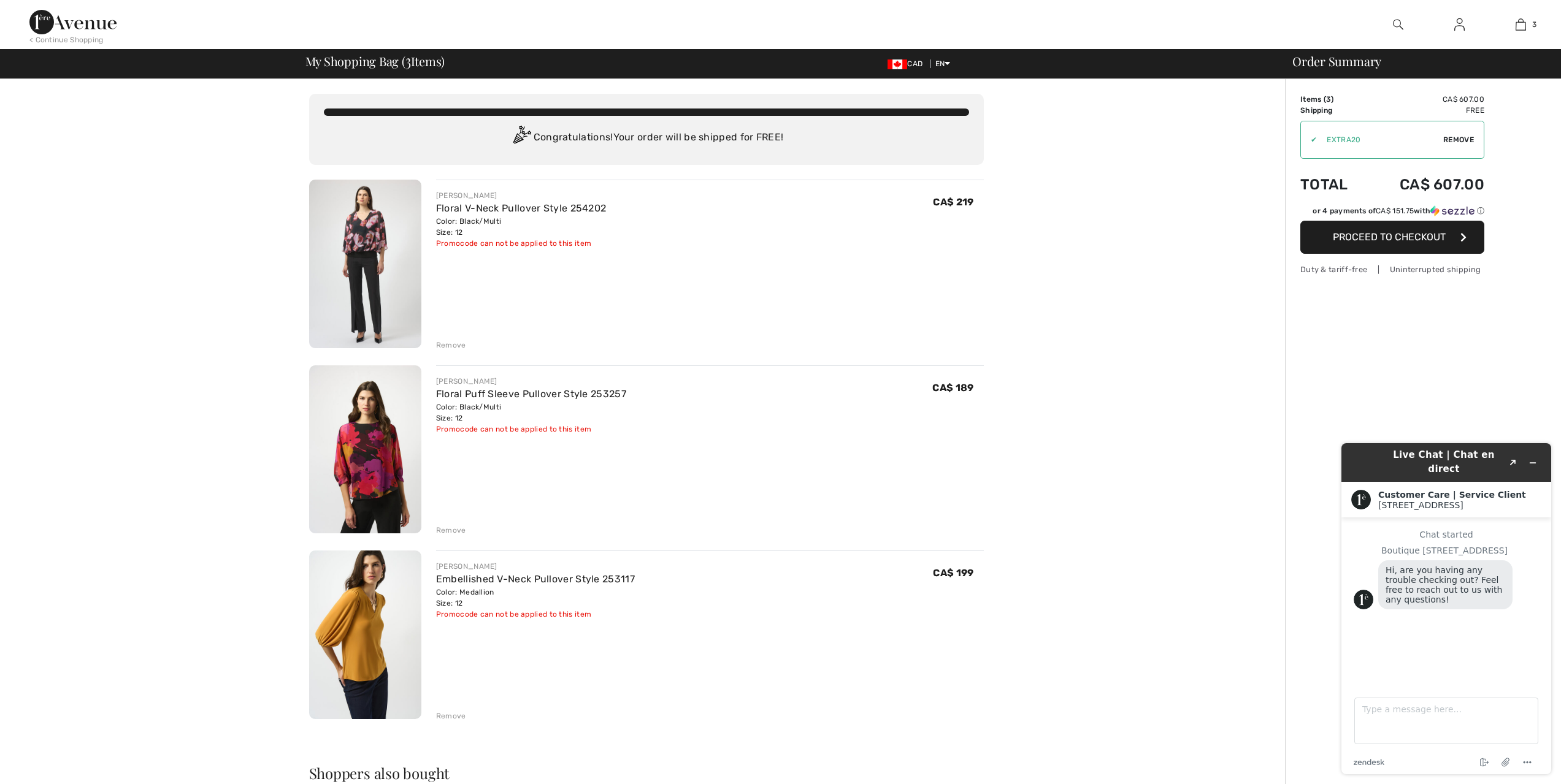
click at [449, 722] on div "Remove" at bounding box center [451, 716] width 30 height 11
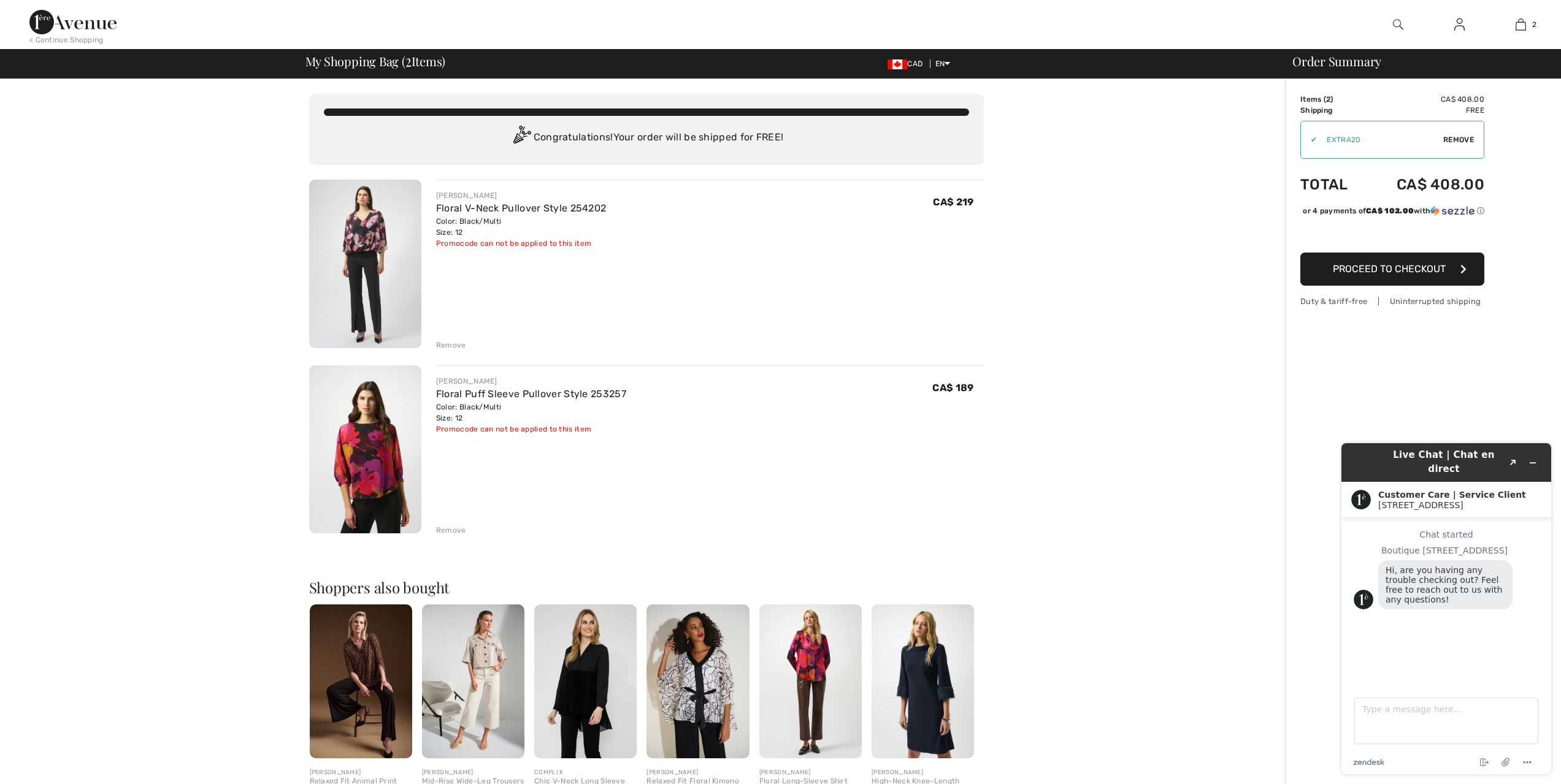
click at [399, 240] on img at bounding box center [365, 264] width 112 height 168
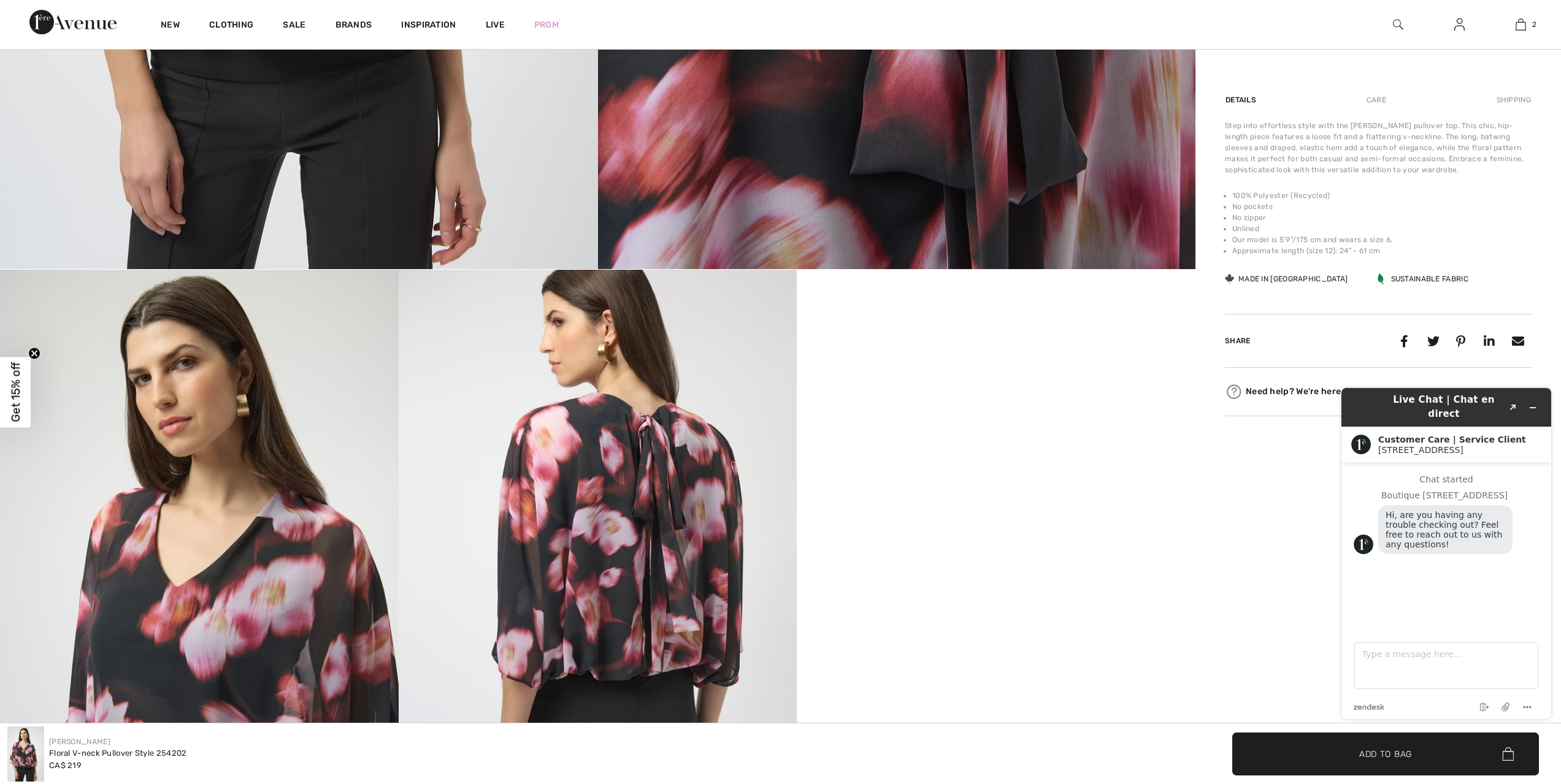
scroll to position [490, 0]
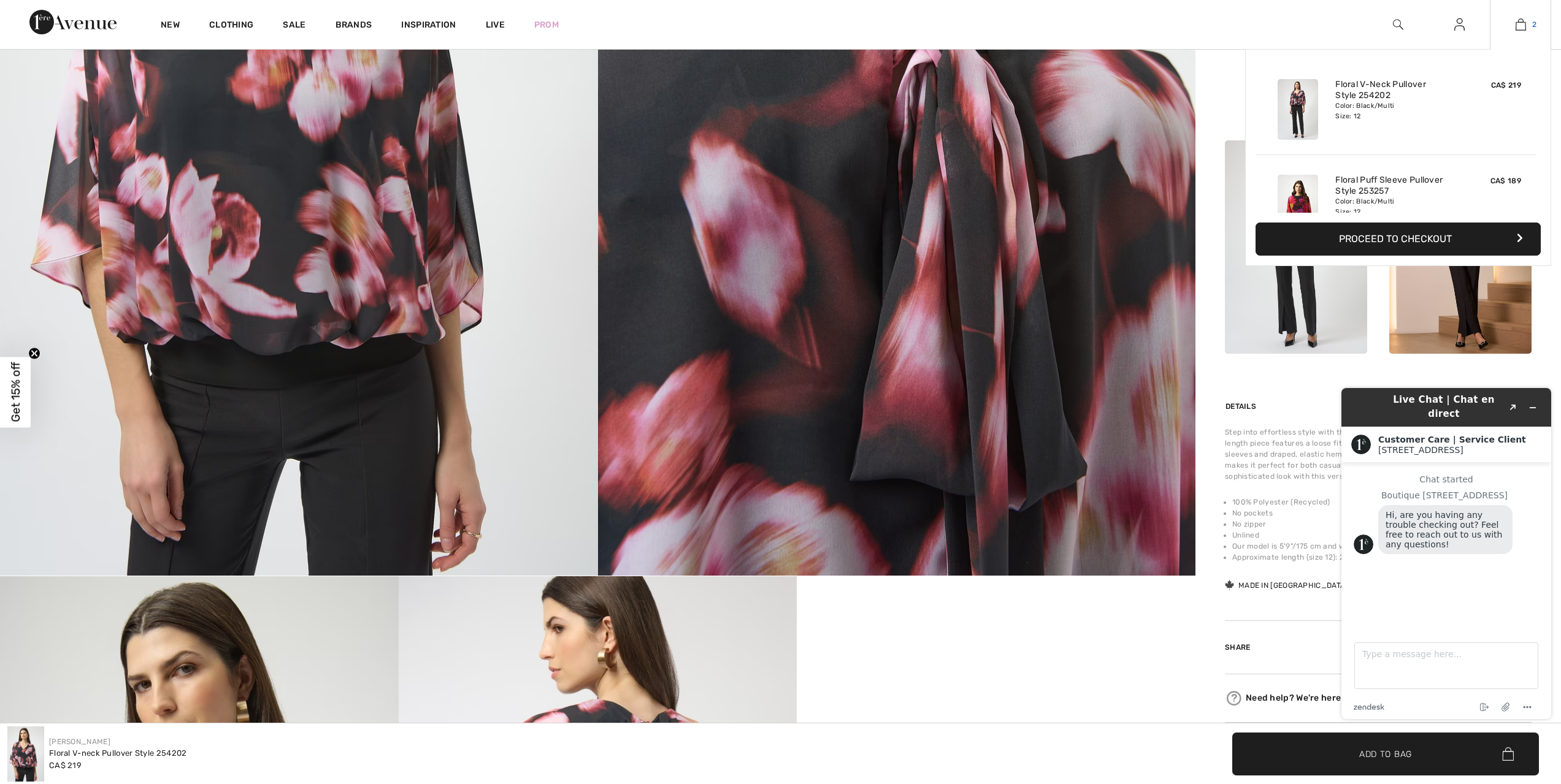
click at [1521, 21] on img at bounding box center [1521, 24] width 10 height 15
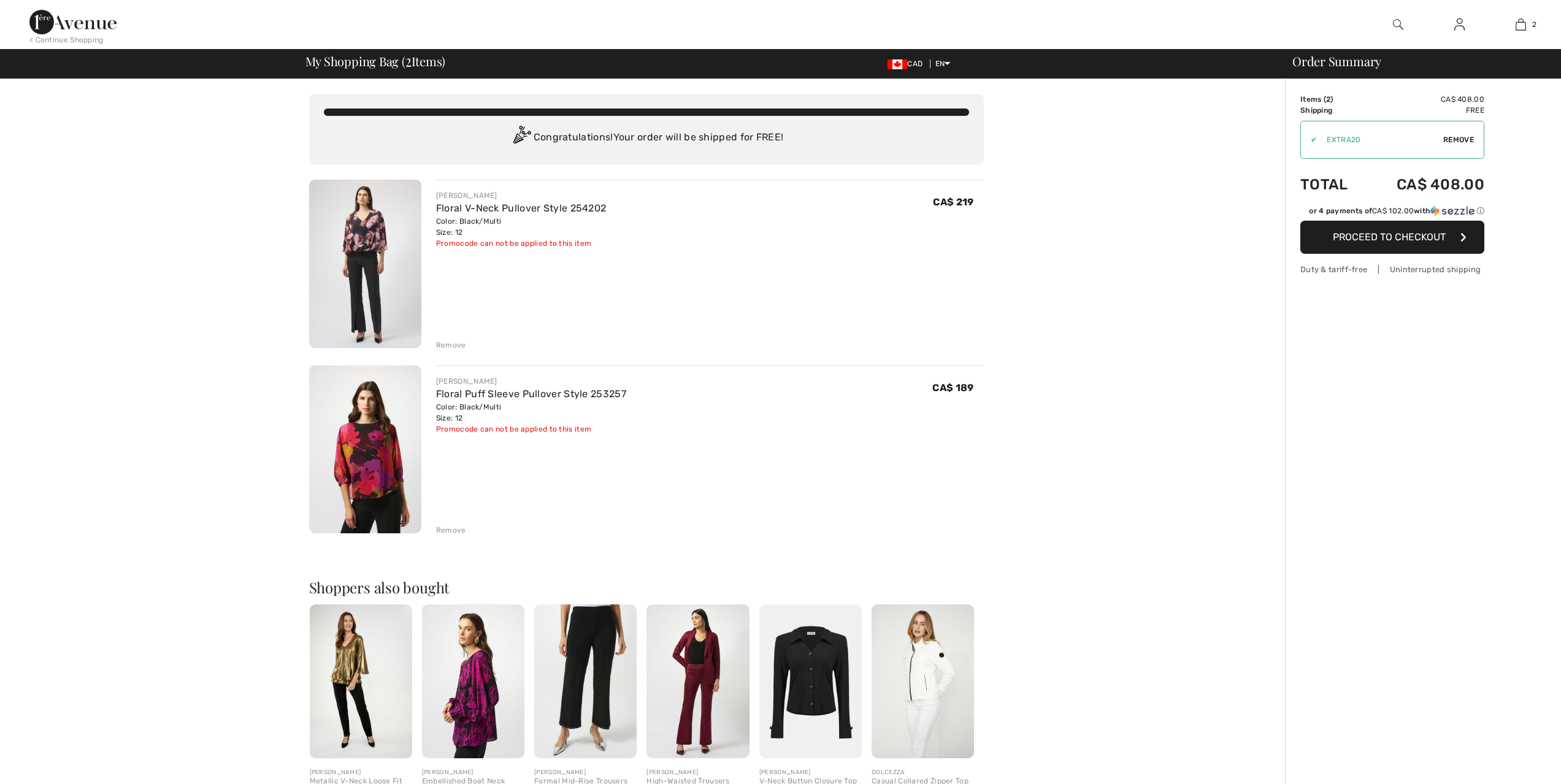
click at [360, 467] on img at bounding box center [365, 450] width 112 height 168
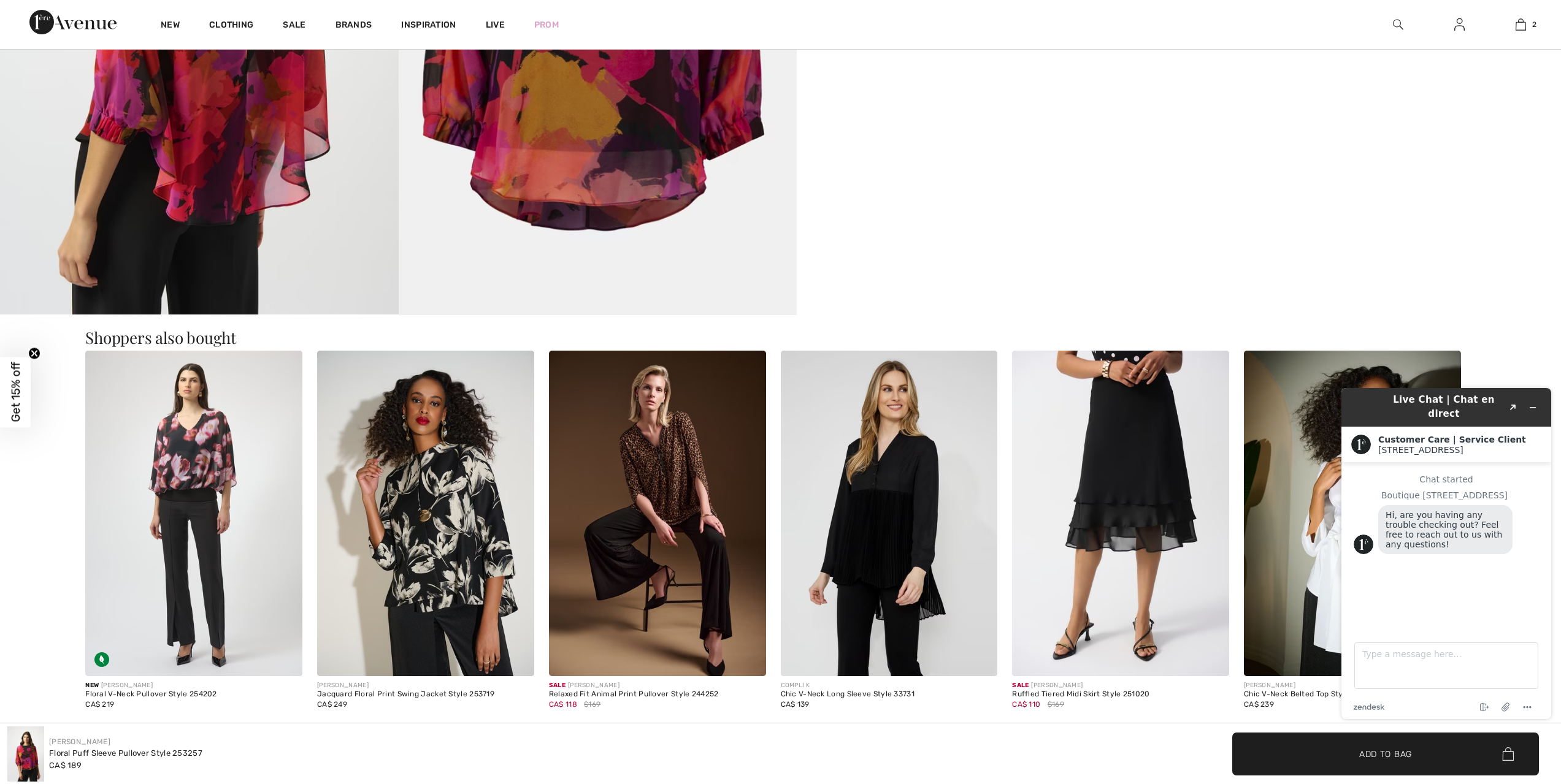
scroll to position [1103, 0]
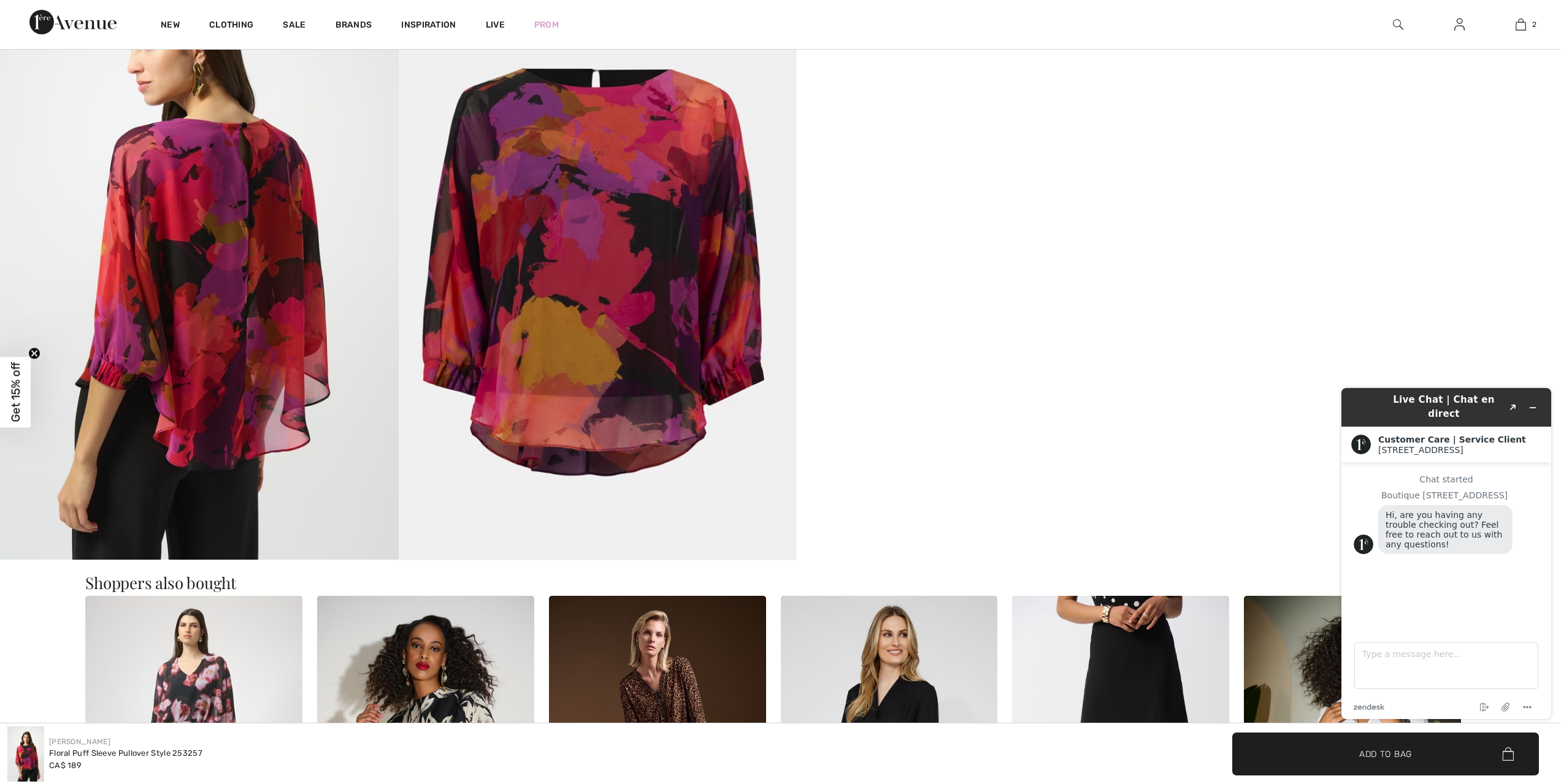
click at [331, 285] on img at bounding box center [199, 261] width 399 height 597
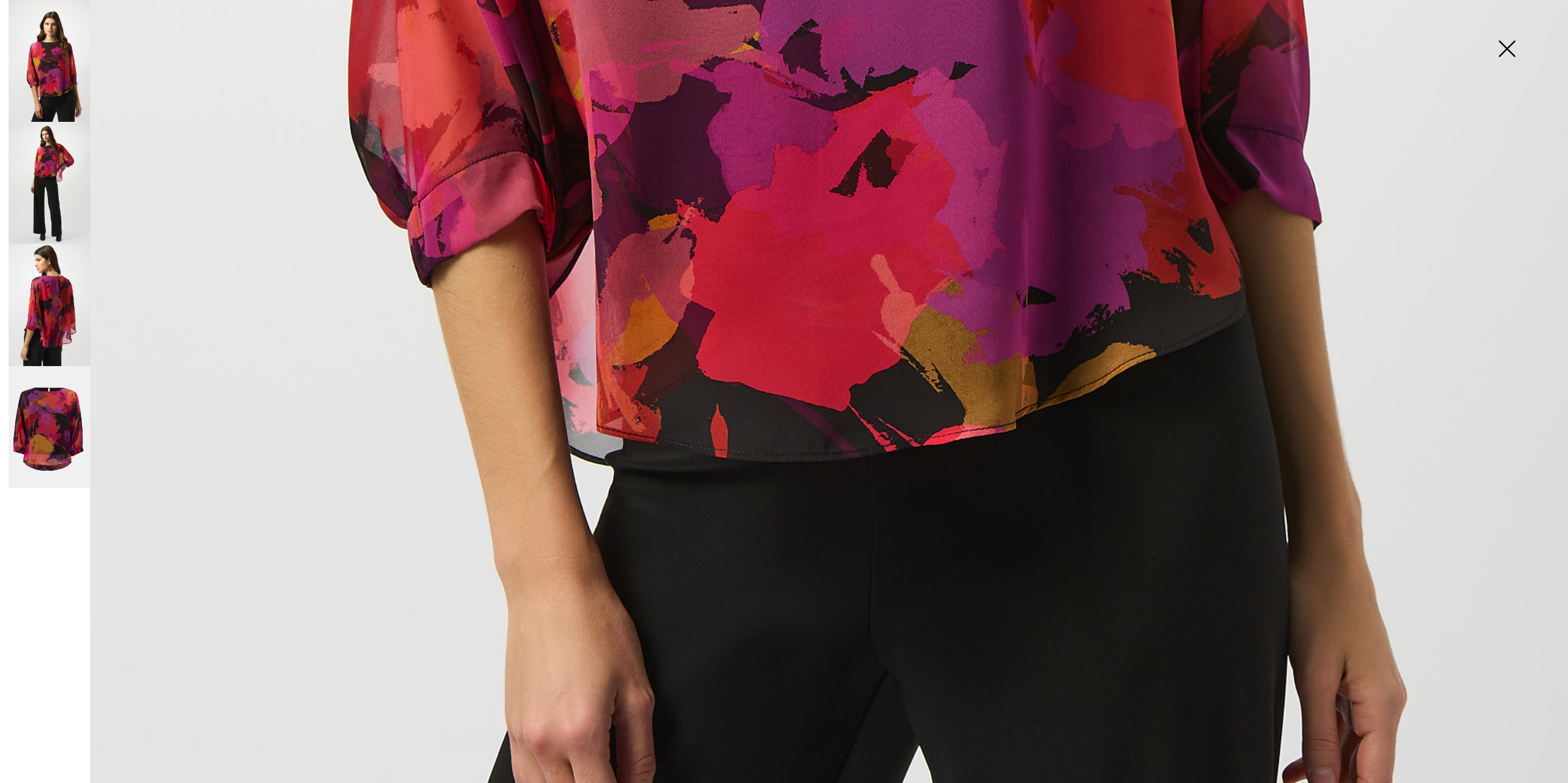
scroll to position [1551, 0]
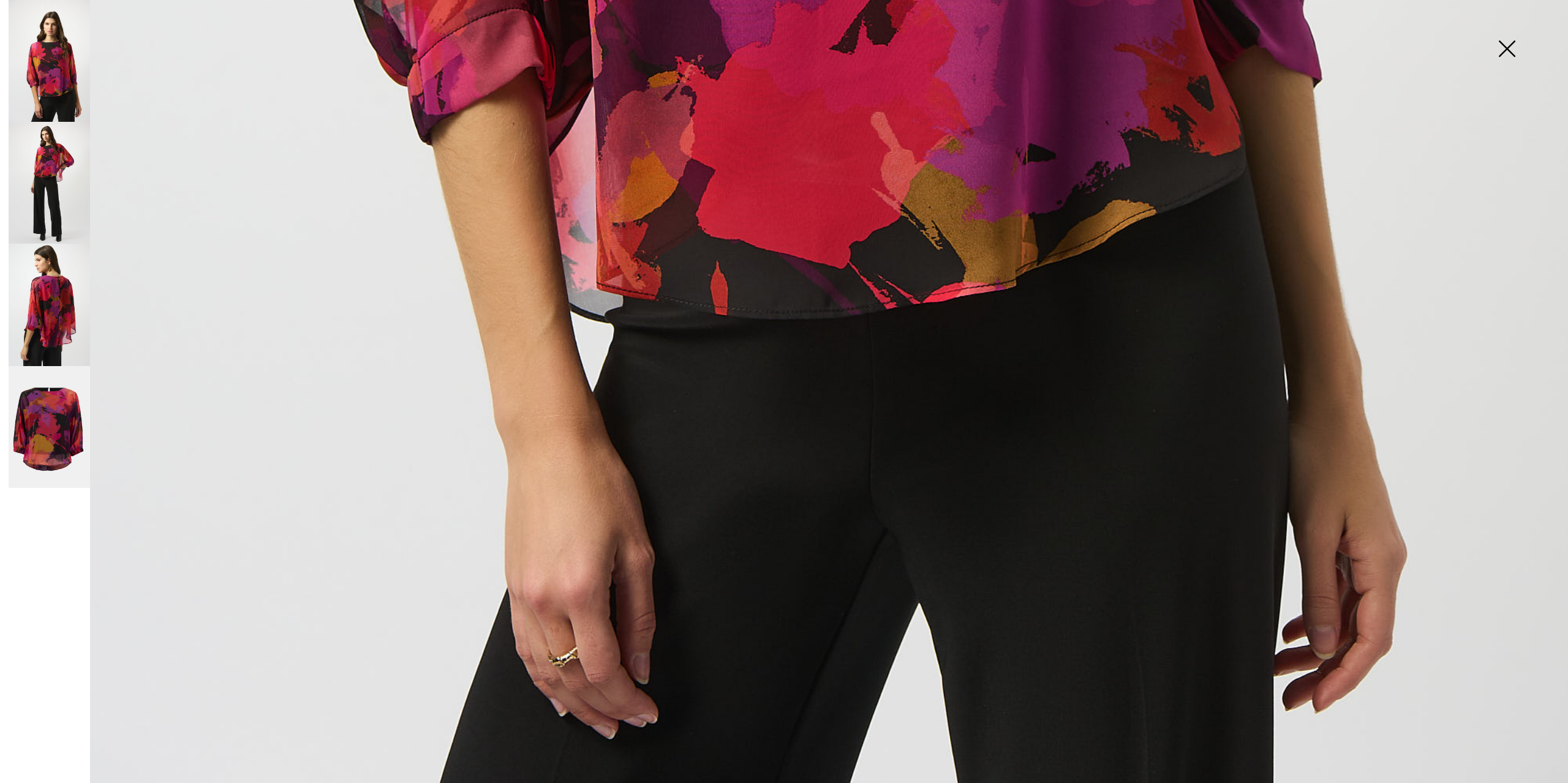
click at [58, 299] on img at bounding box center [49, 305] width 82 height 122
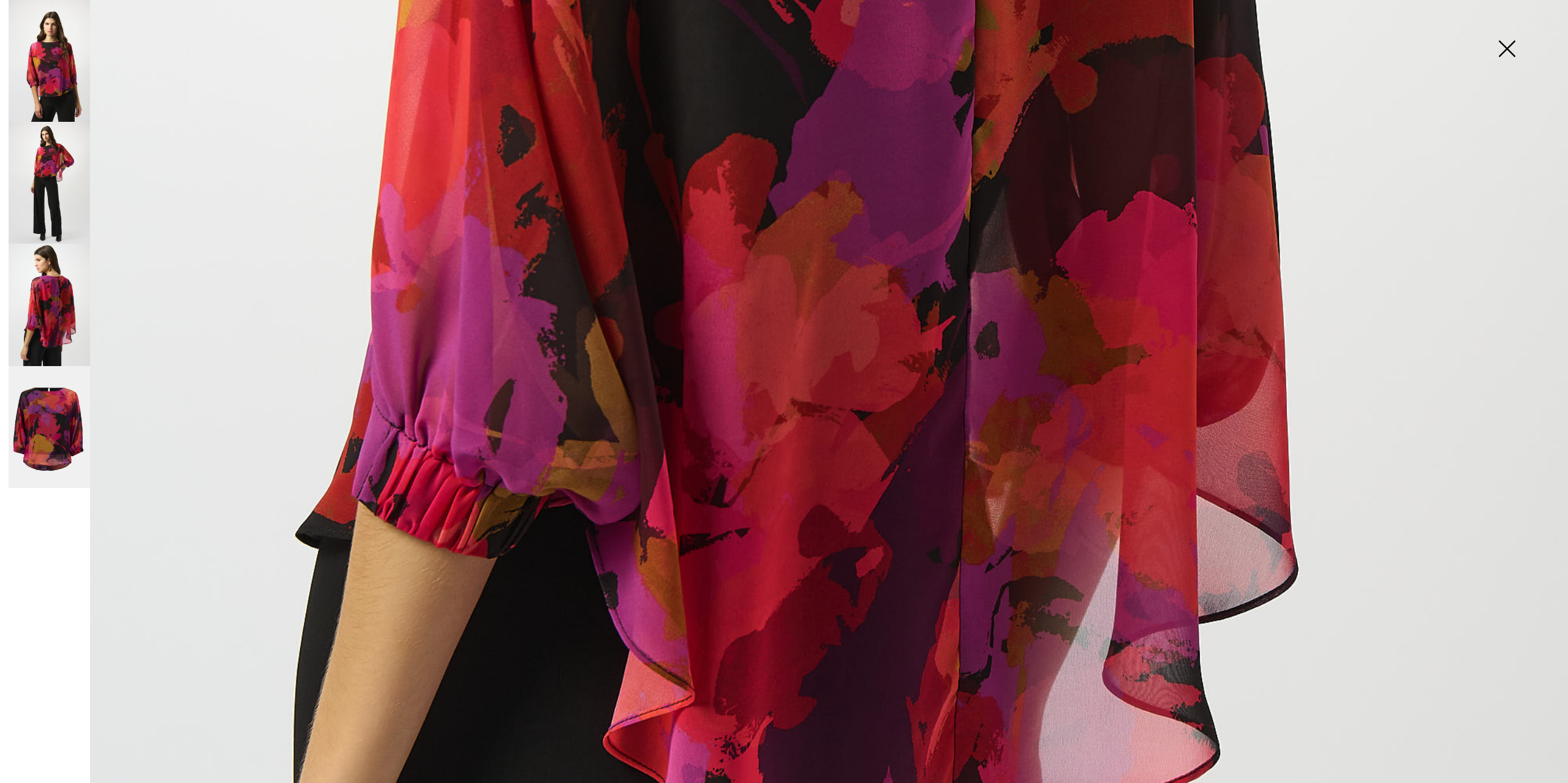
scroll to position [755, 0]
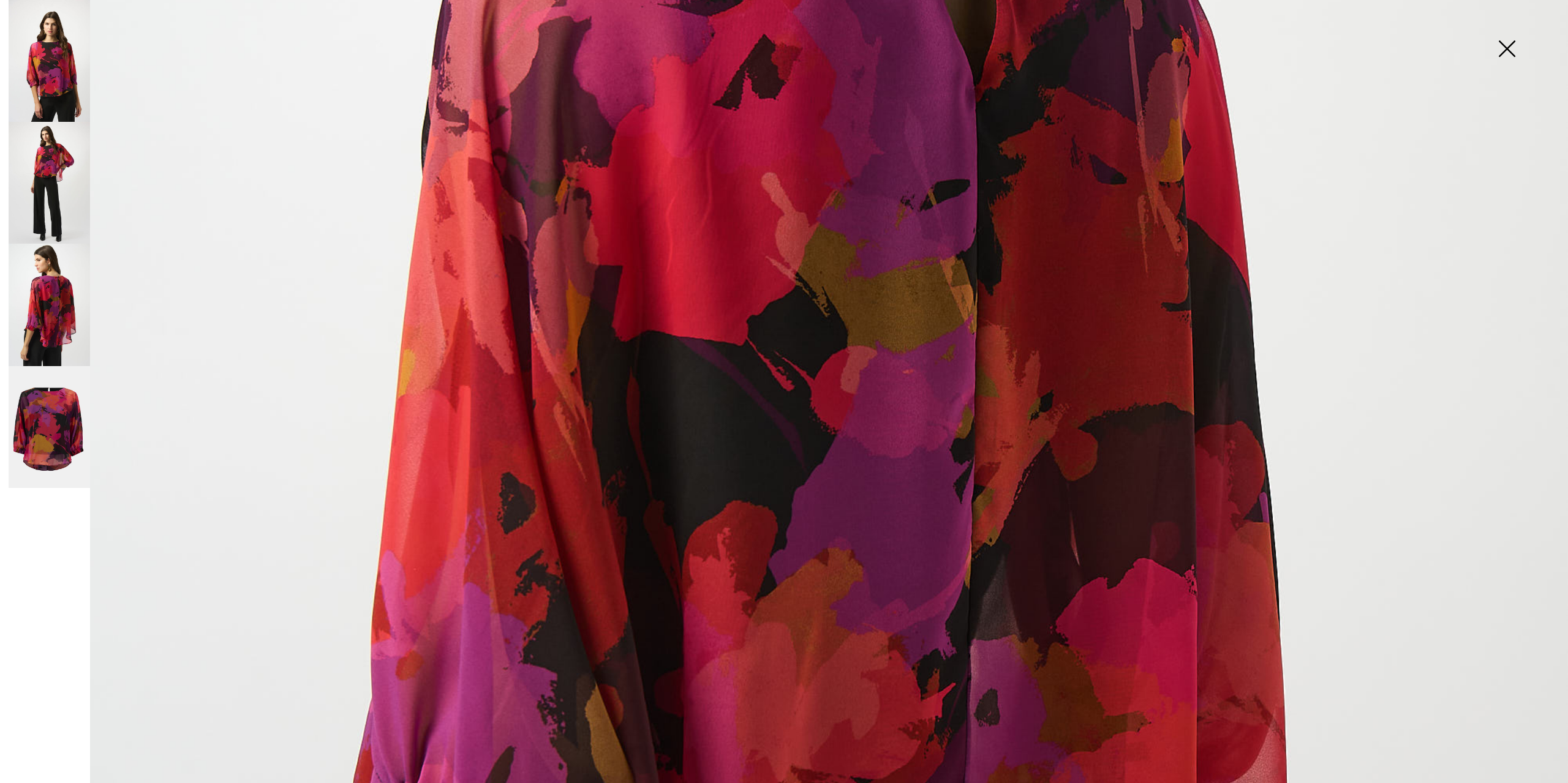
click at [54, 179] on img at bounding box center [49, 182] width 82 height 122
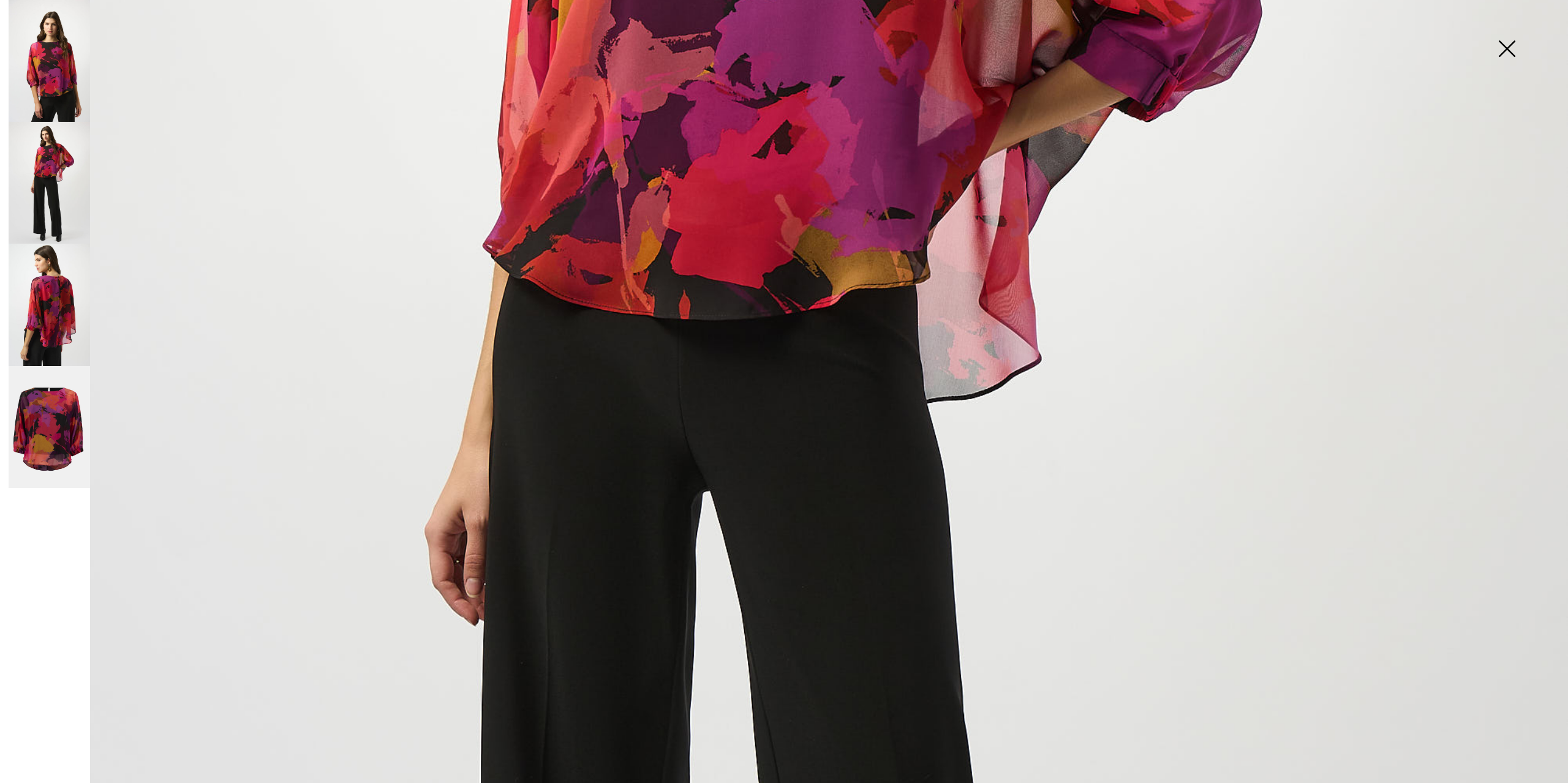
click at [36, 426] on img at bounding box center [49, 427] width 82 height 122
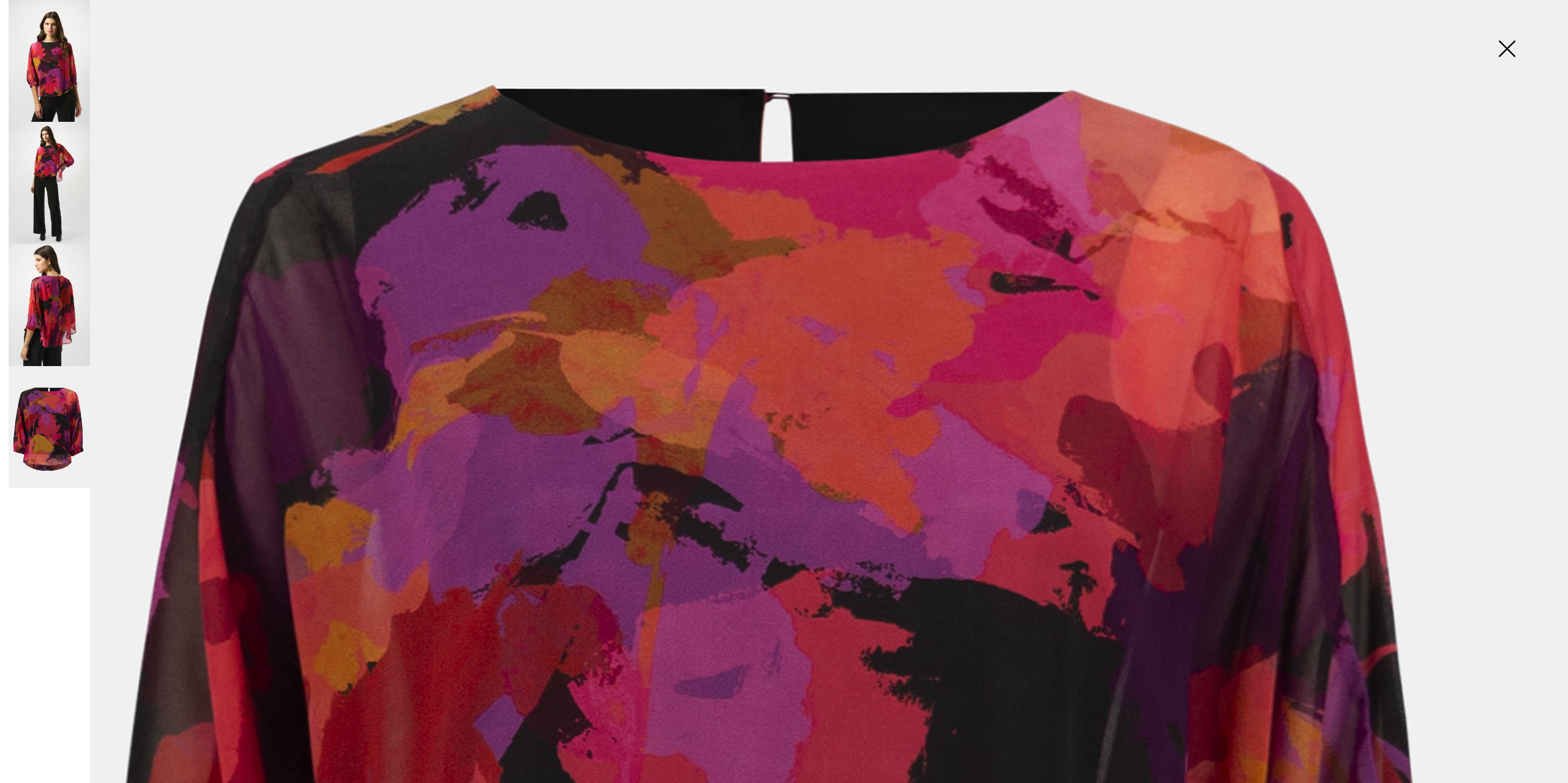
scroll to position [265, 0]
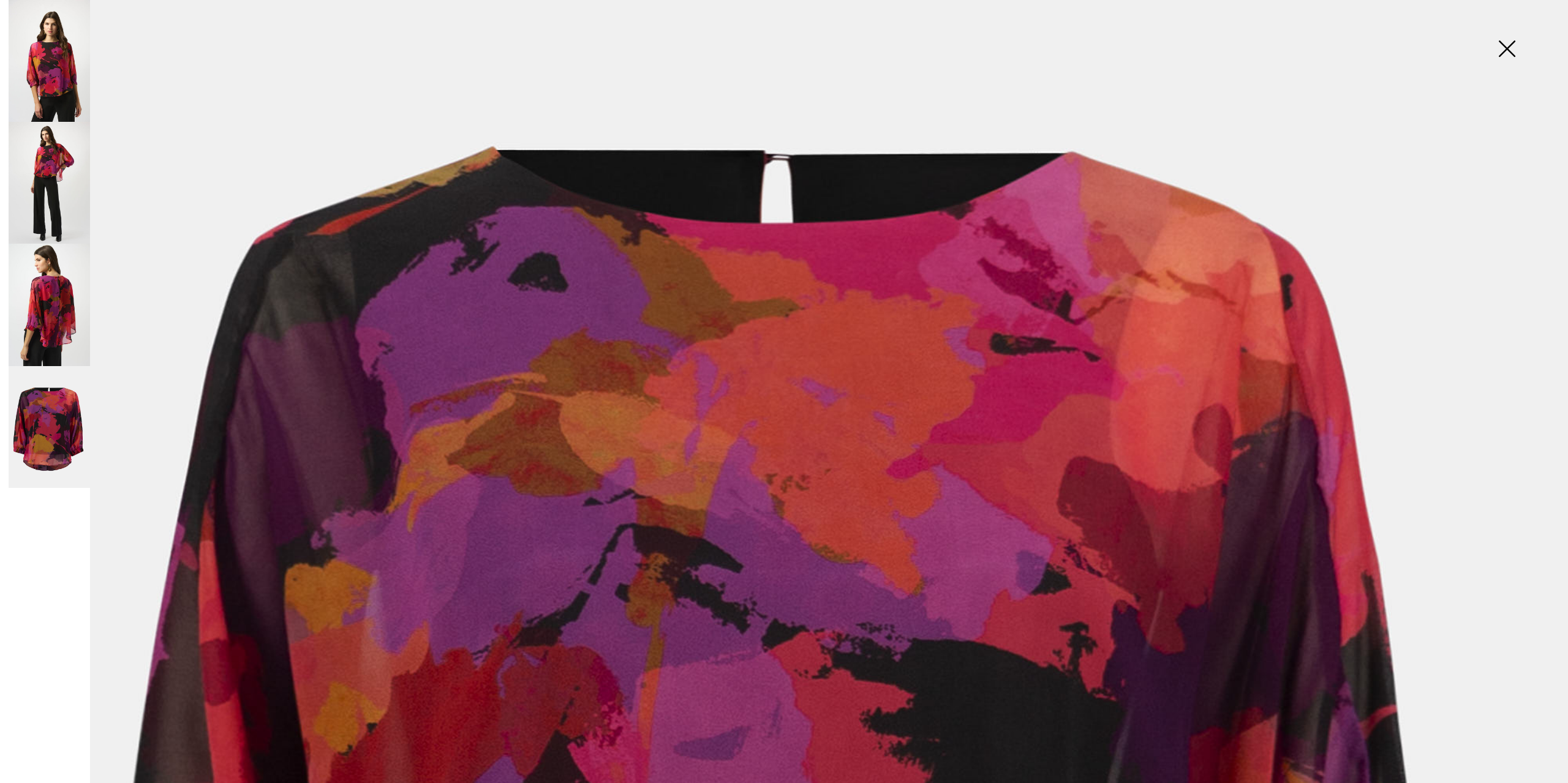
click at [43, 74] on img at bounding box center [49, 61] width 82 height 122
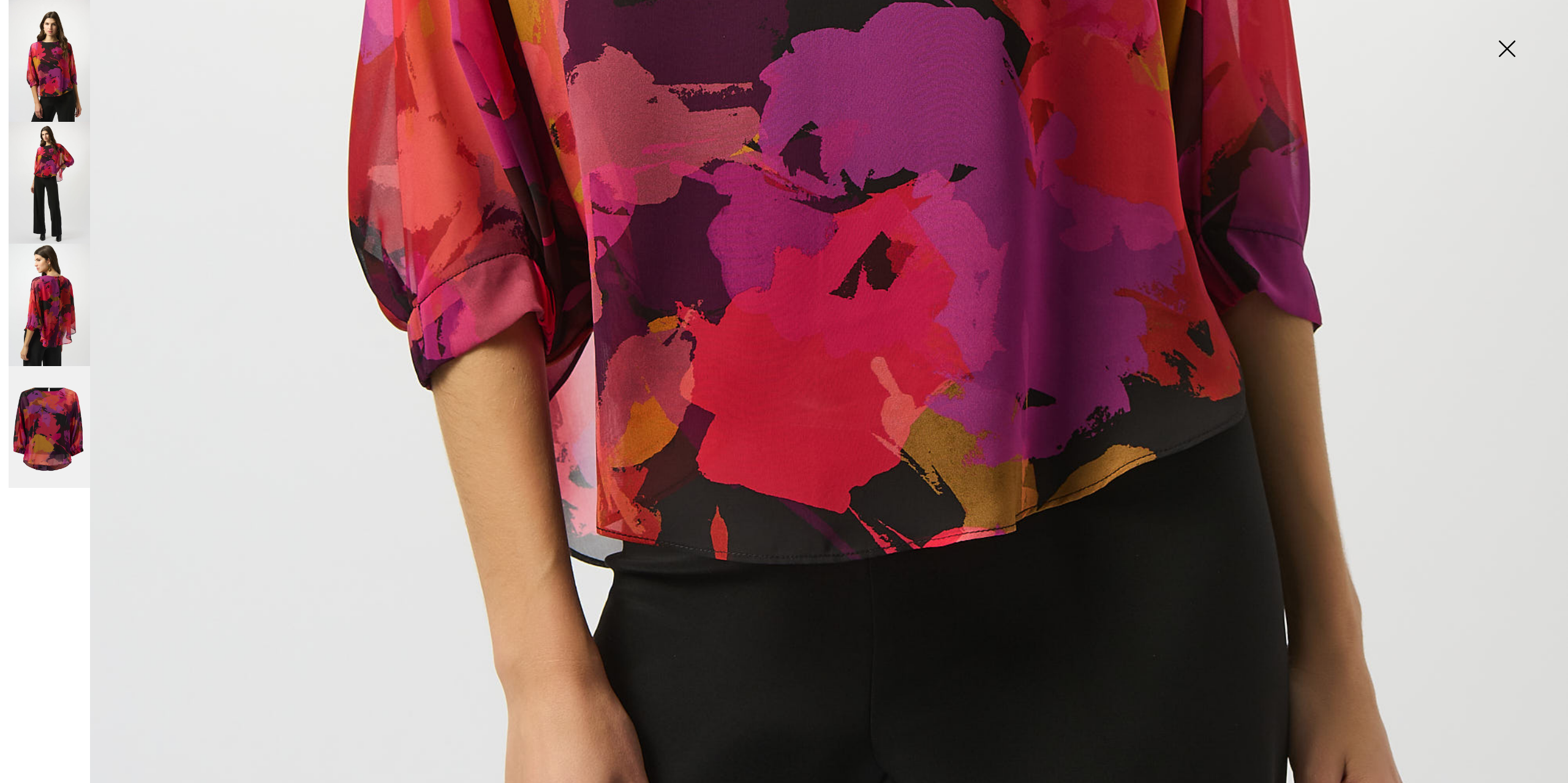
scroll to position [1552, 0]
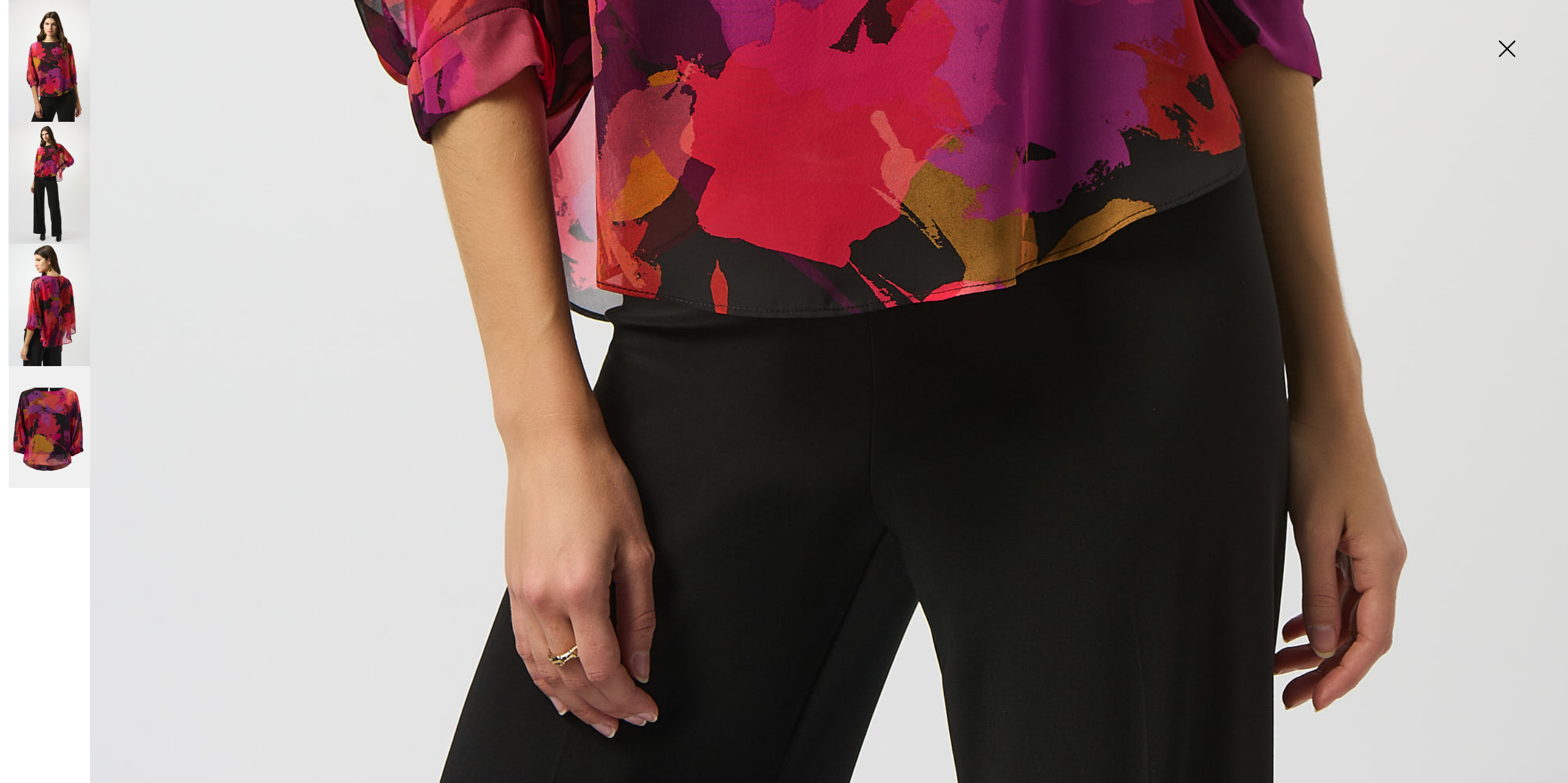
click at [56, 171] on img at bounding box center [49, 182] width 82 height 122
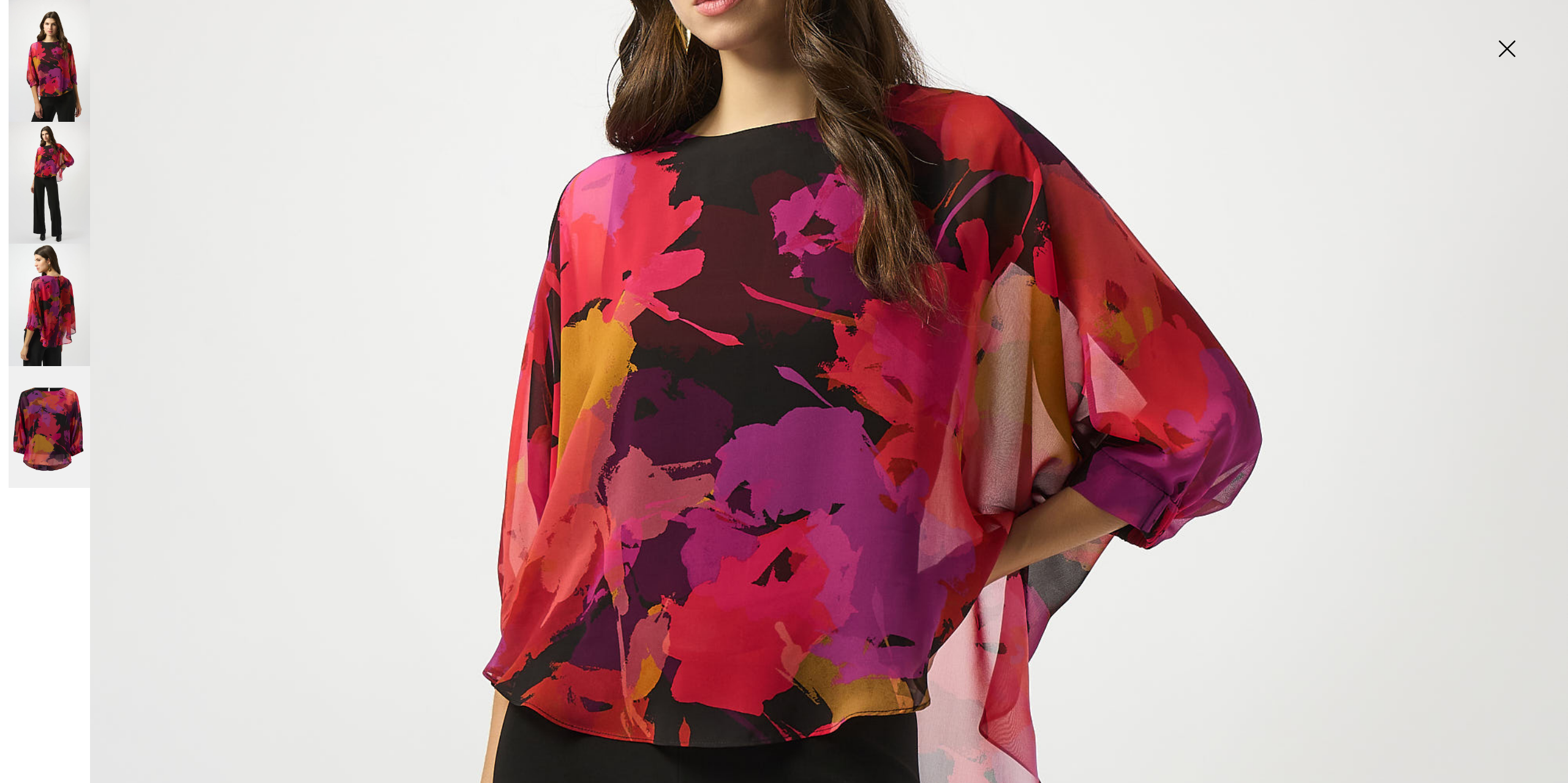
scroll to position [389, 0]
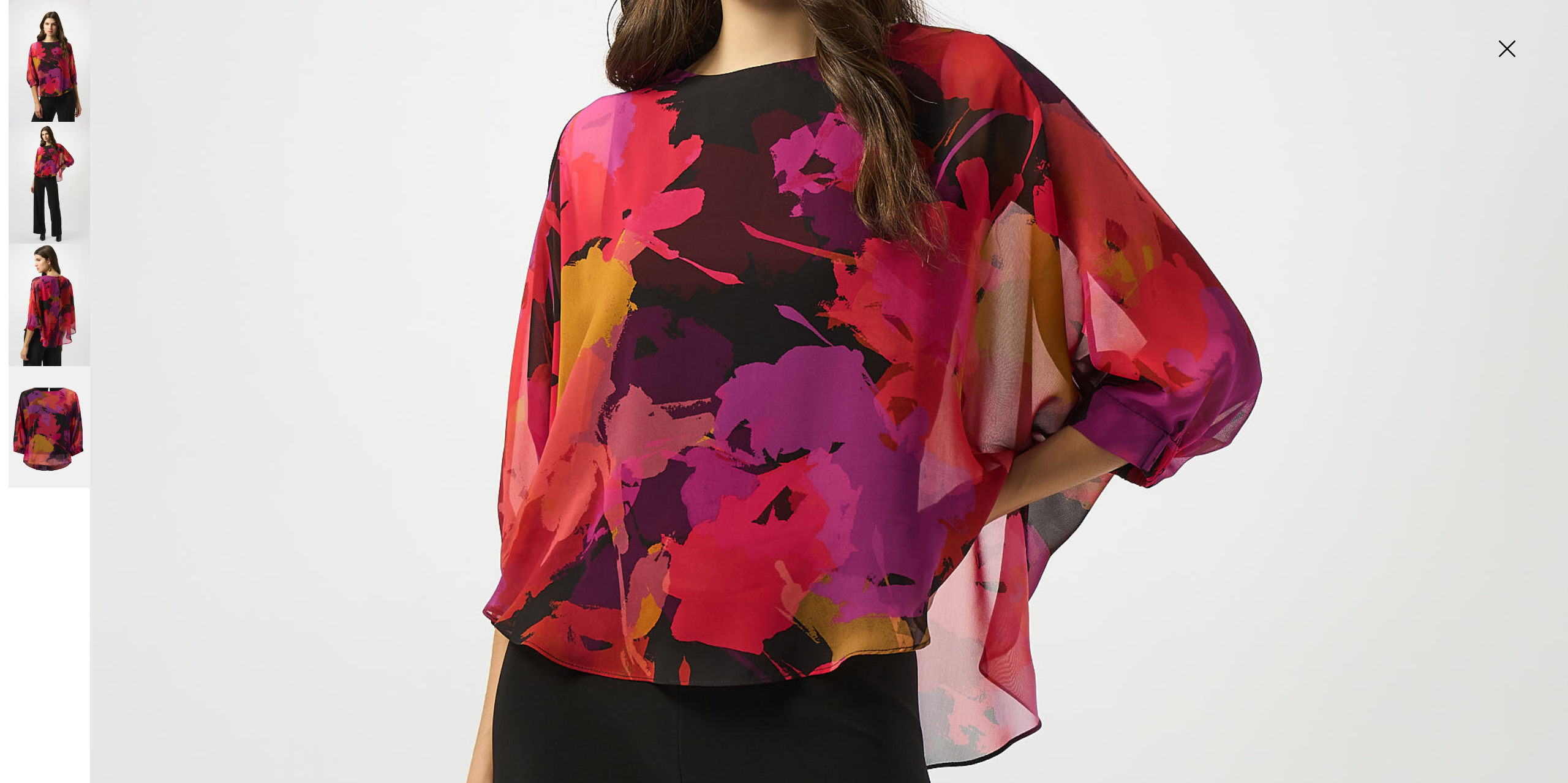
click at [43, 313] on img at bounding box center [49, 305] width 82 height 122
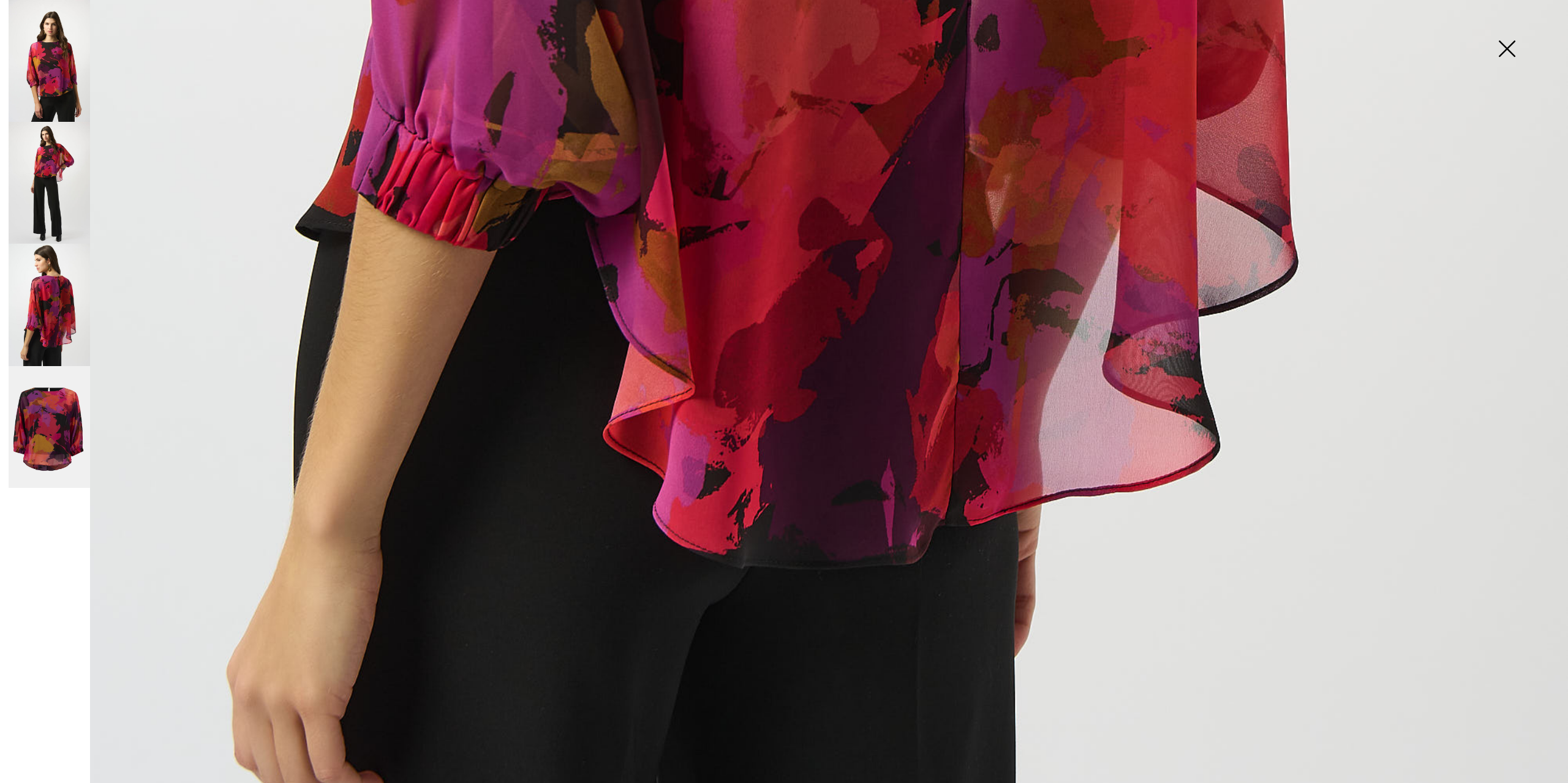
scroll to position [1123, 0]
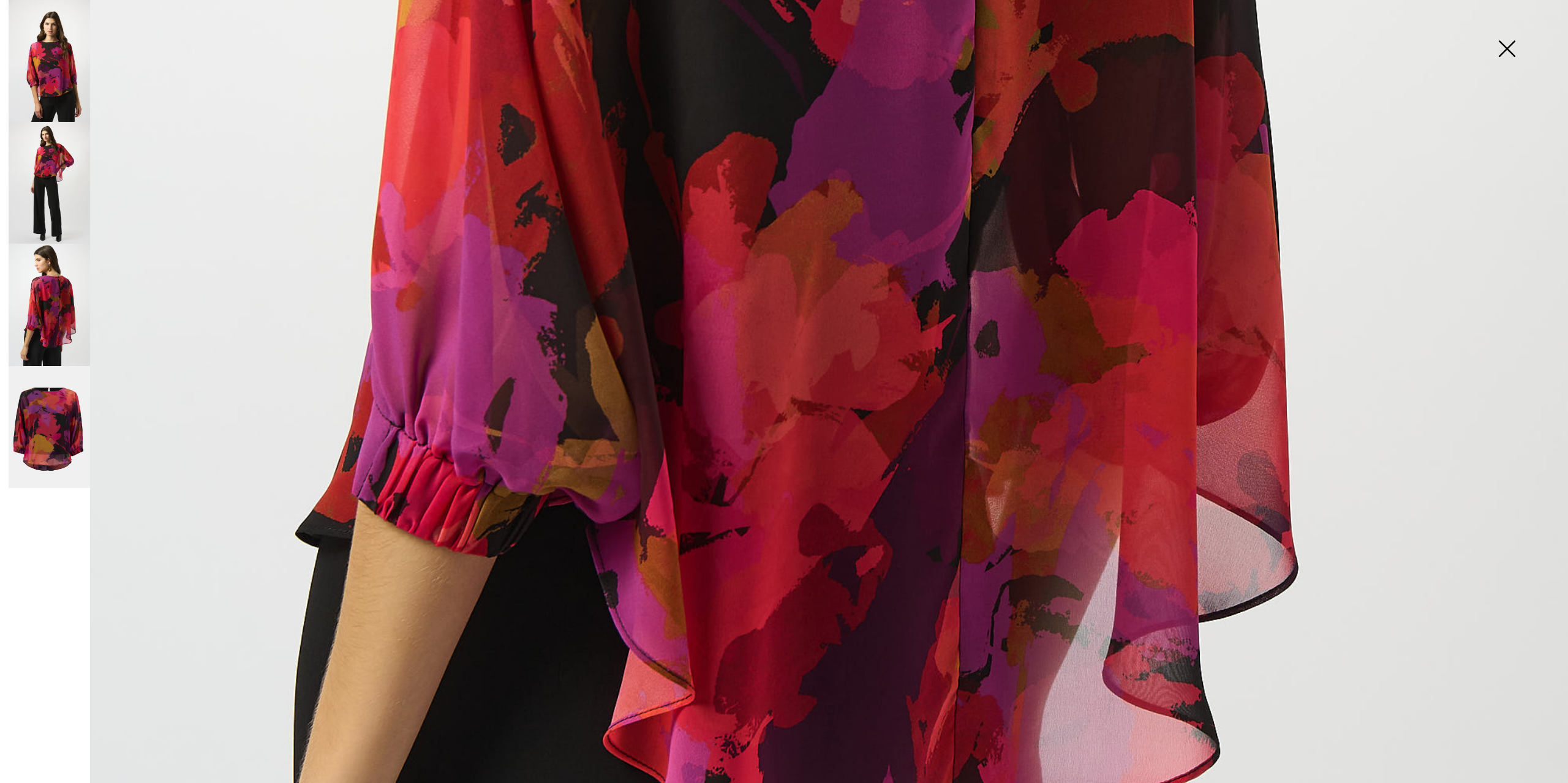
click at [1508, 45] on img at bounding box center [1506, 49] width 62 height 63
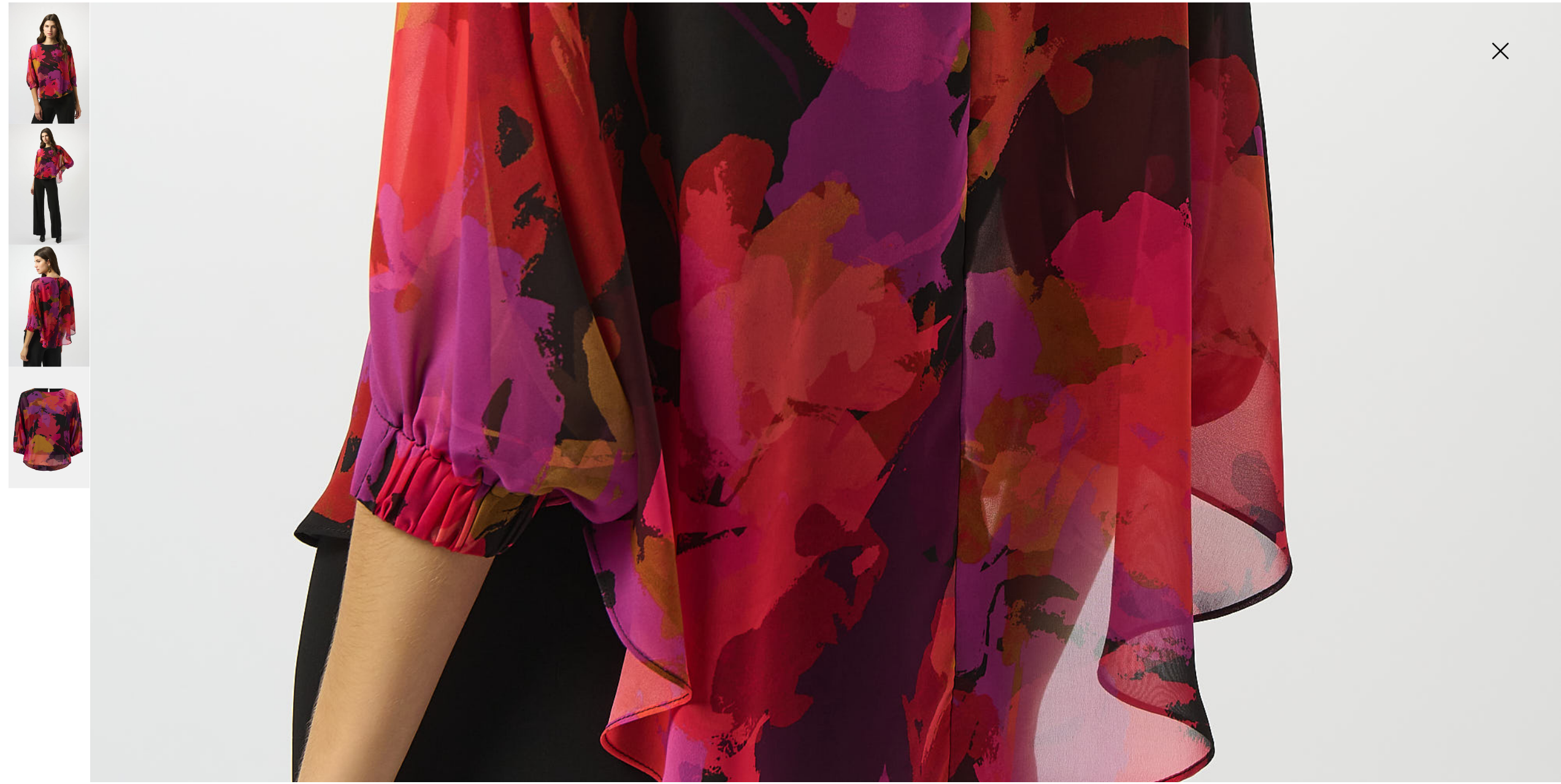
scroll to position [1103, 0]
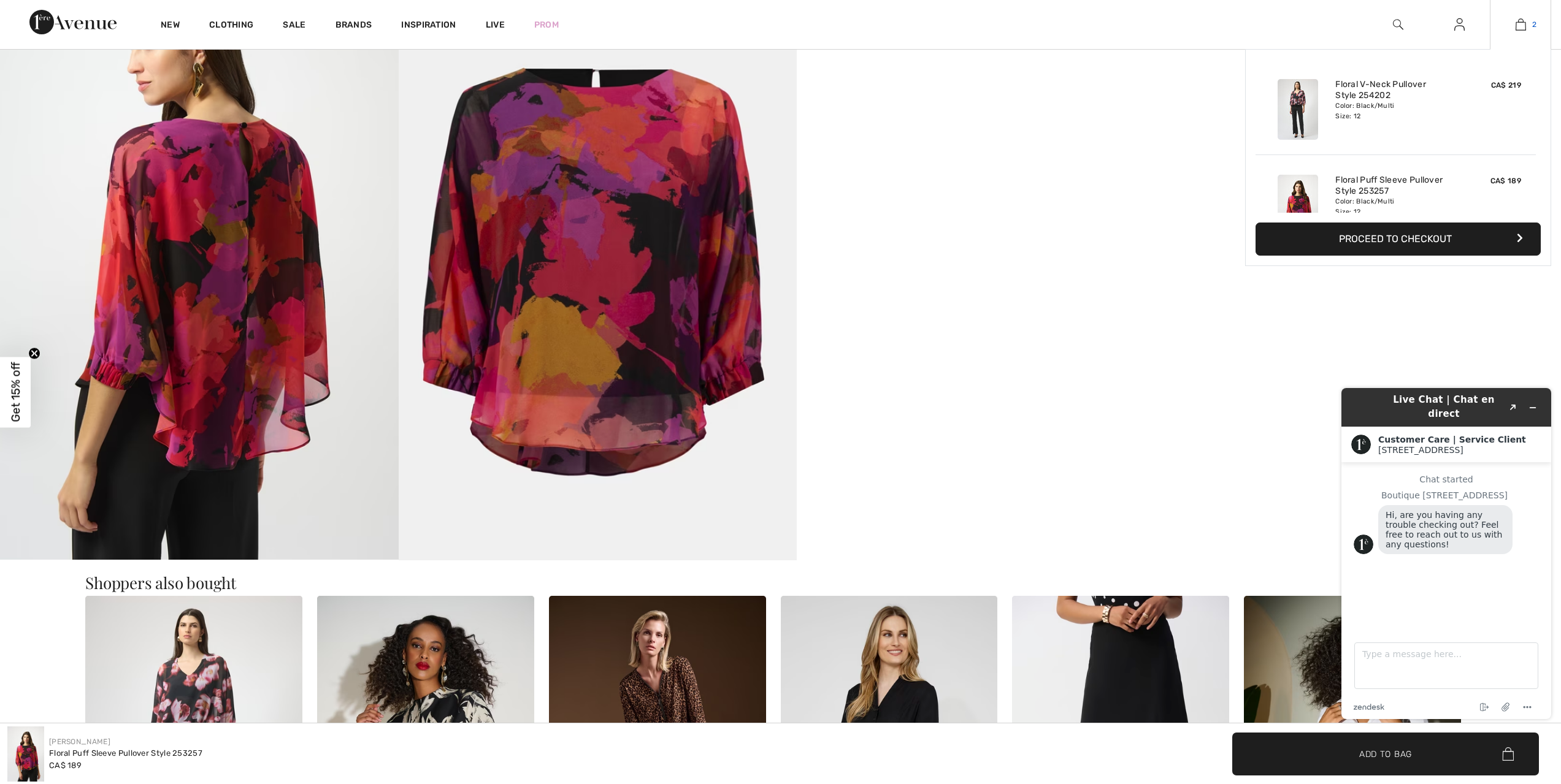
click at [1524, 20] on img at bounding box center [1521, 24] width 10 height 15
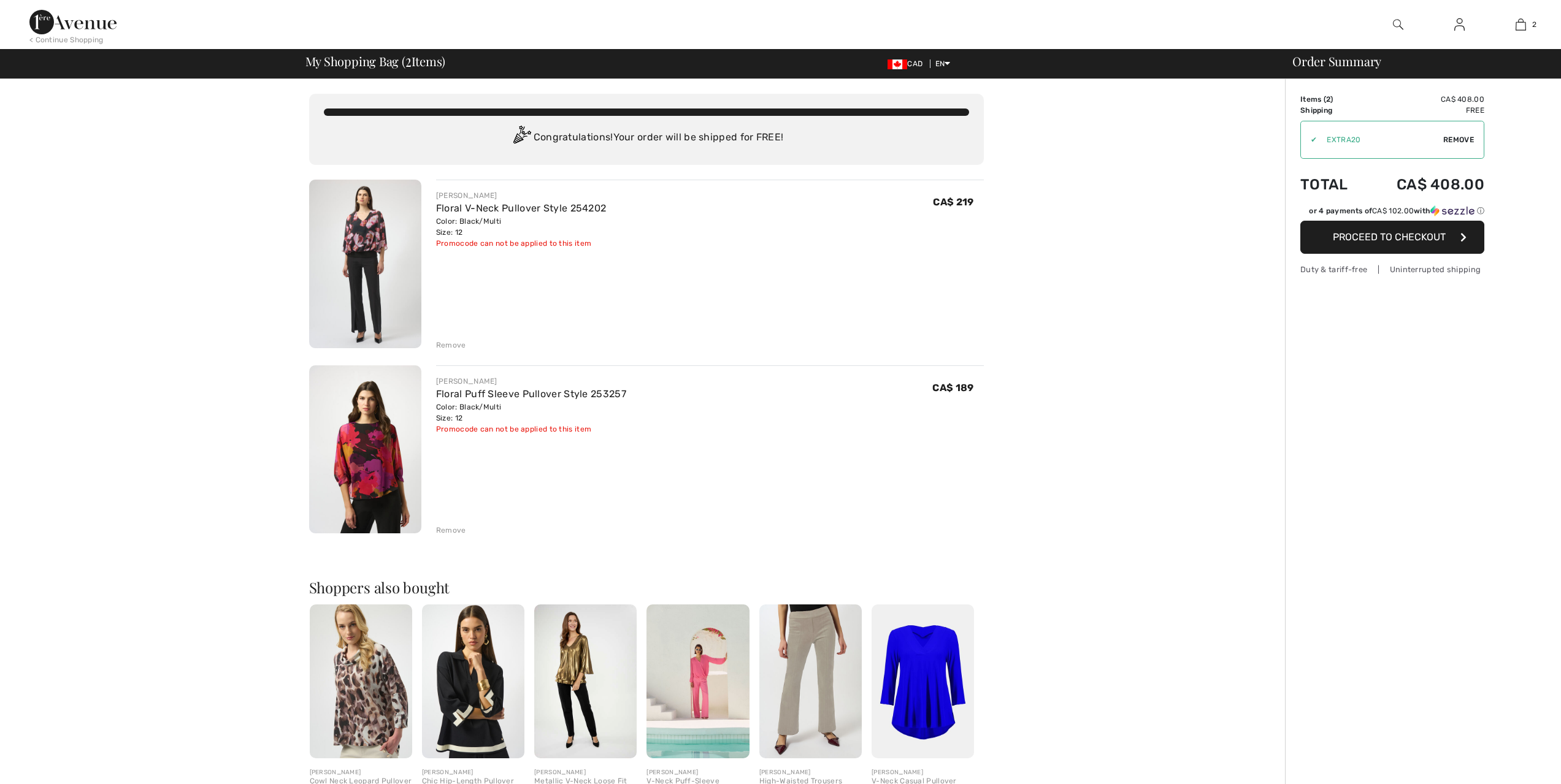
click at [381, 246] on img at bounding box center [365, 264] width 112 height 168
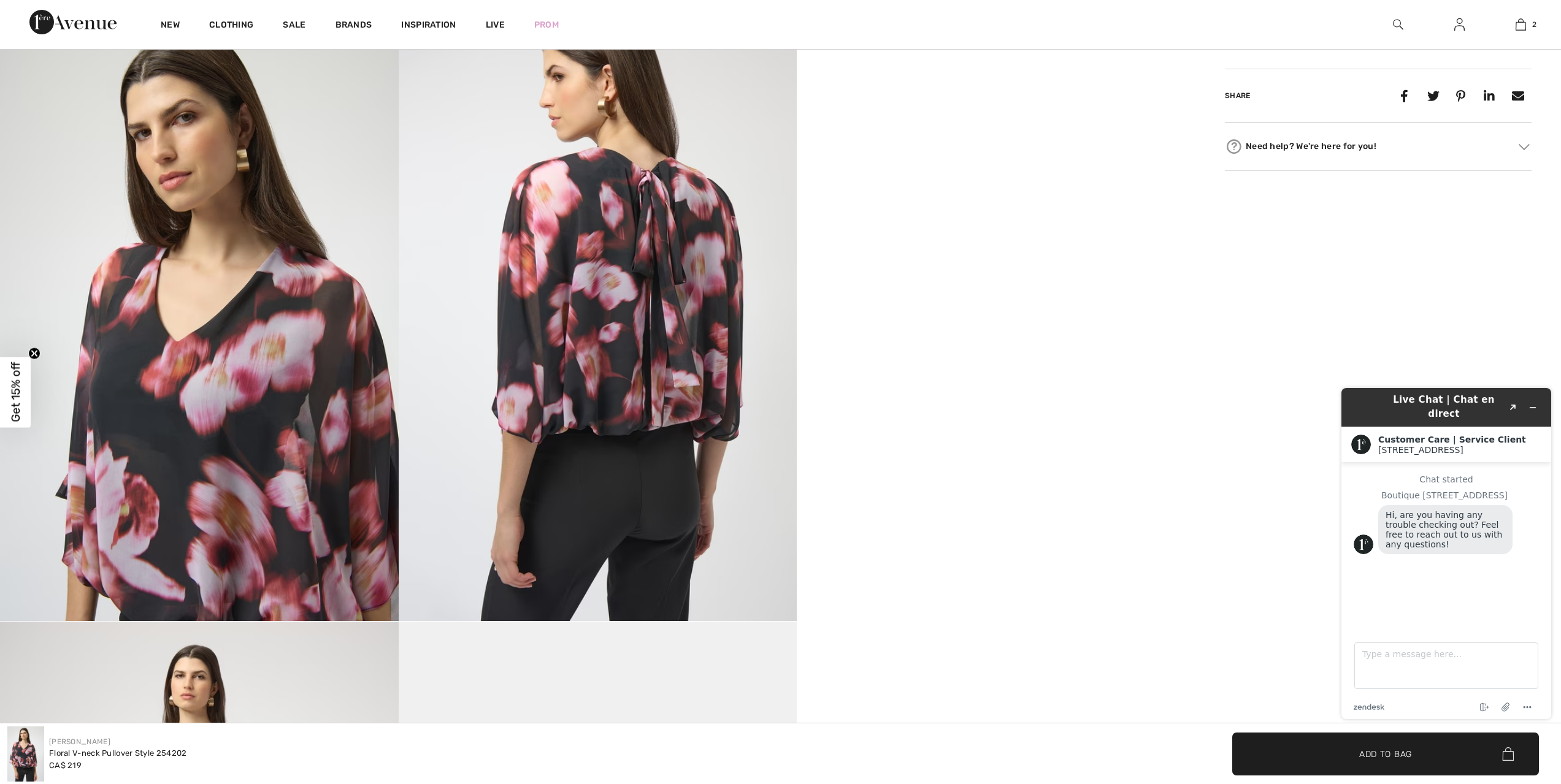
scroll to position [552, 0]
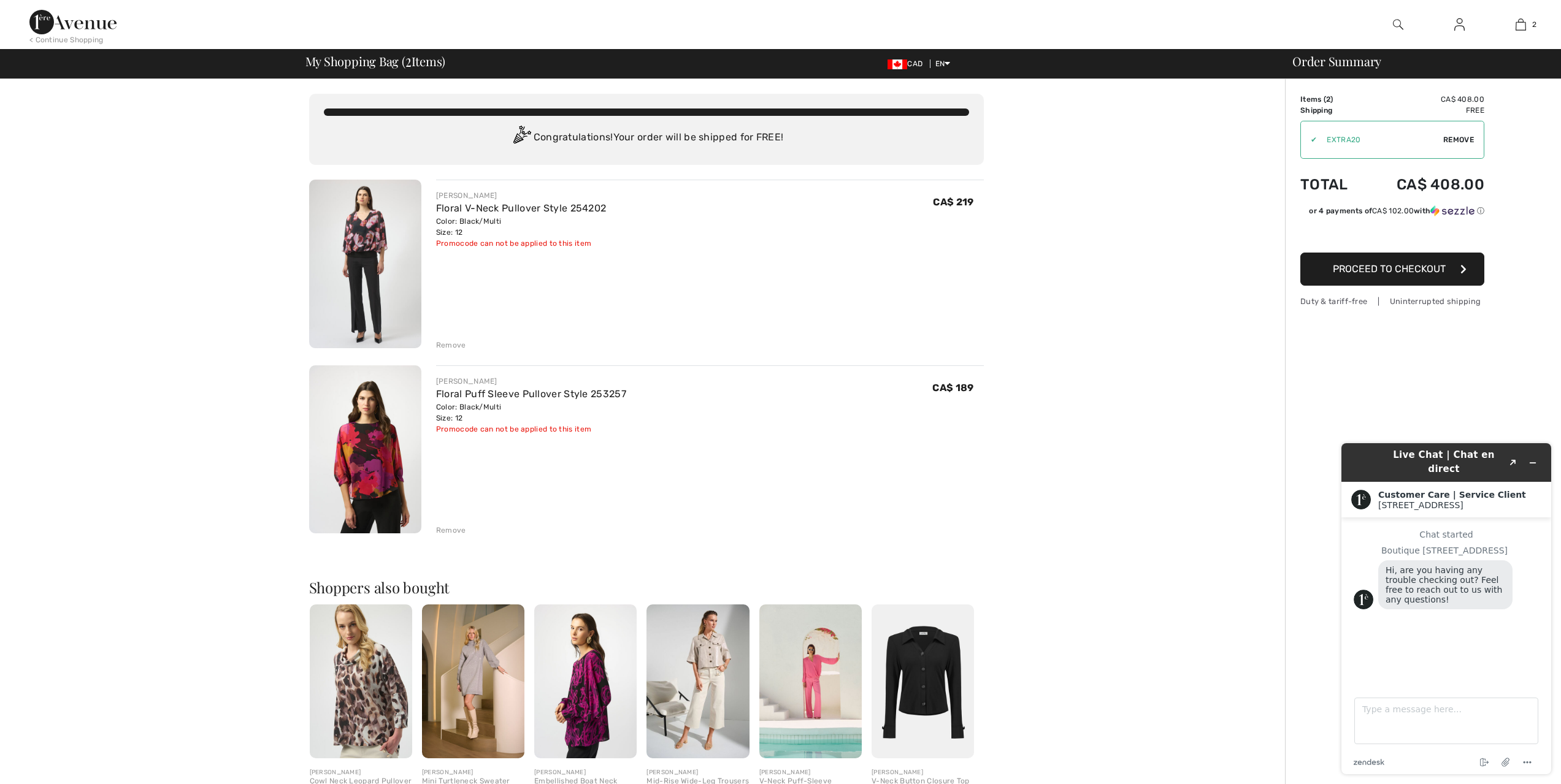
click at [364, 243] on img at bounding box center [365, 264] width 112 height 168
